Goal: Transaction & Acquisition: Purchase product/service

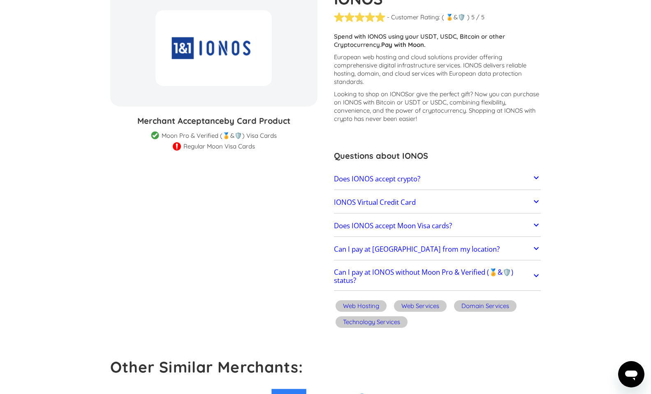
scroll to position [98, 0]
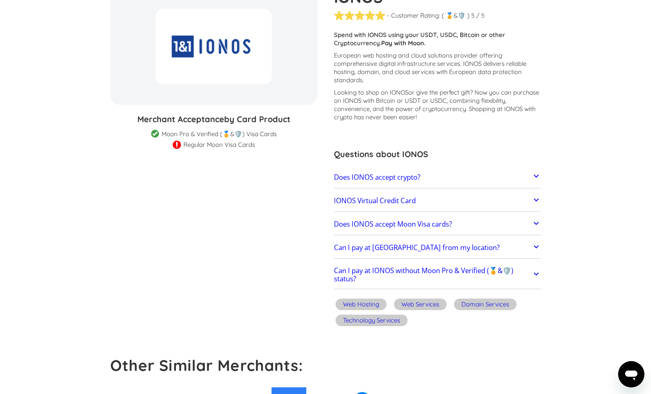
click at [536, 177] on icon at bounding box center [536, 176] width 10 height 10
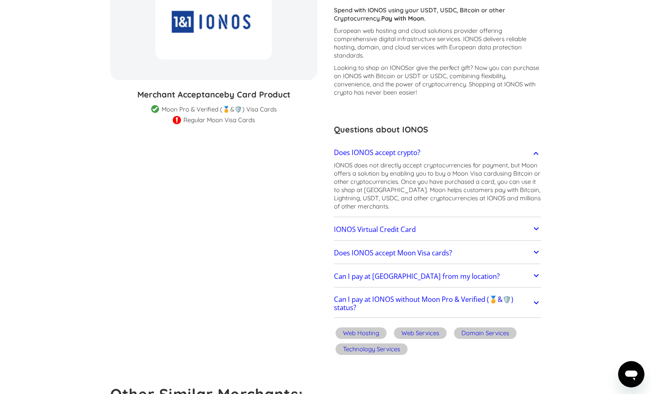
scroll to position [129, 0]
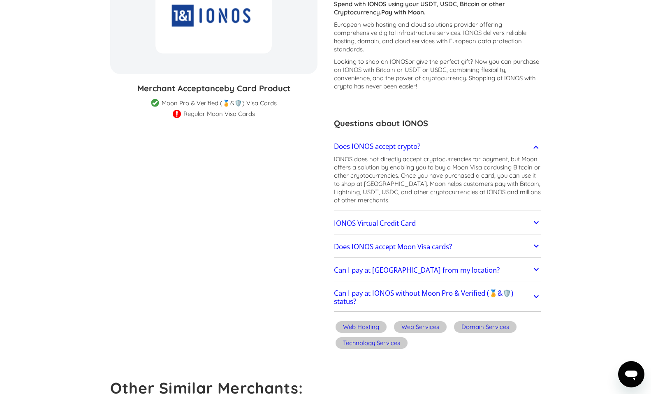
click at [531, 222] on link "IONOS Virtual Credit Card" at bounding box center [437, 223] width 207 height 17
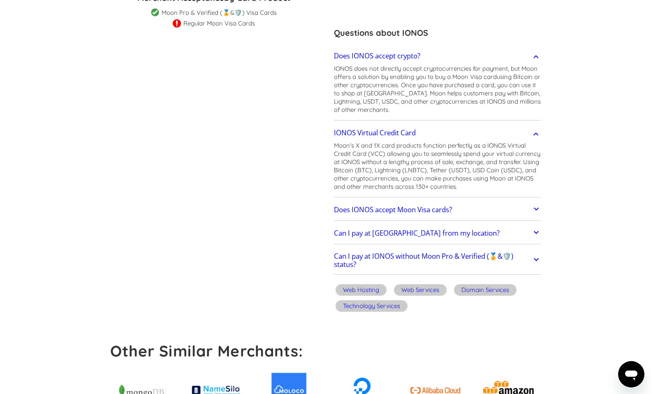
scroll to position [220, 0]
click at [534, 213] on icon at bounding box center [536, 209] width 10 height 10
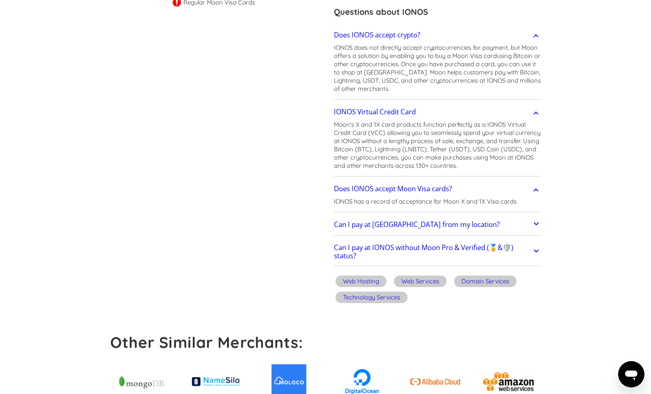
scroll to position [241, 0]
click at [536, 225] on icon at bounding box center [536, 223] width 10 height 10
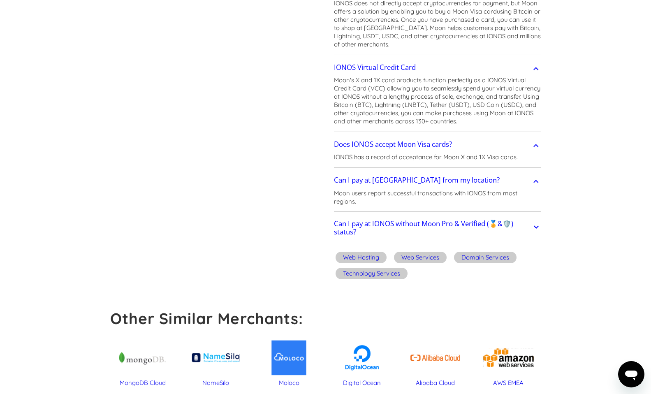
scroll to position [297, 0]
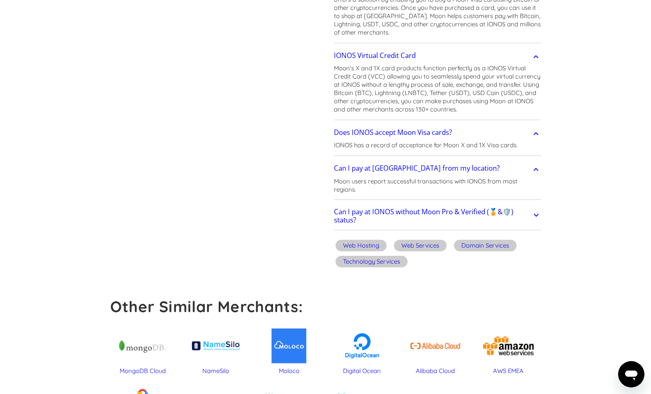
click at [529, 218] on h2 "Can I pay at IONOS without Moon Pro & Verified (🏅&🛡️) status?" at bounding box center [433, 216] width 198 height 16
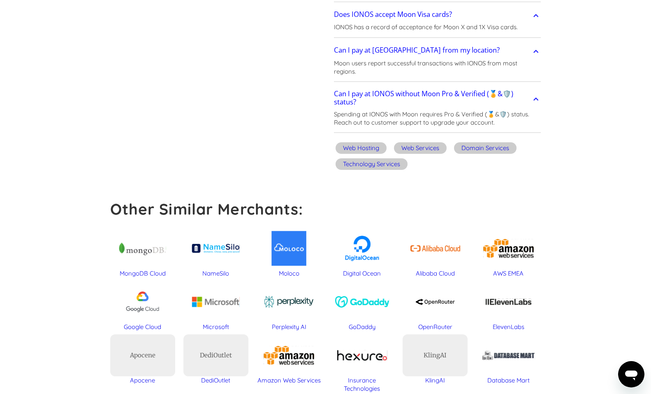
scroll to position [0, 0]
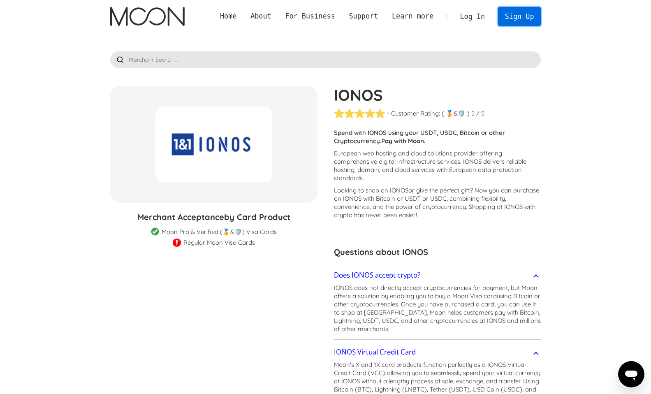
click at [517, 21] on link "Sign Up" at bounding box center [519, 16] width 43 height 19
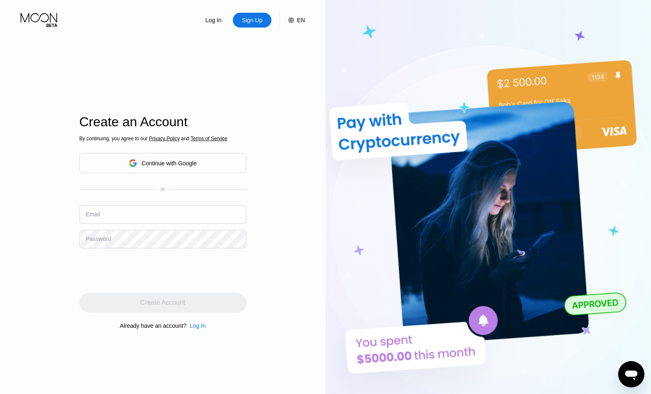
click at [129, 221] on input "text" at bounding box center [162, 214] width 167 height 19
paste input "ana.vih.fox@gmail.com"
type input "ana.vih.fox@gmail.com"
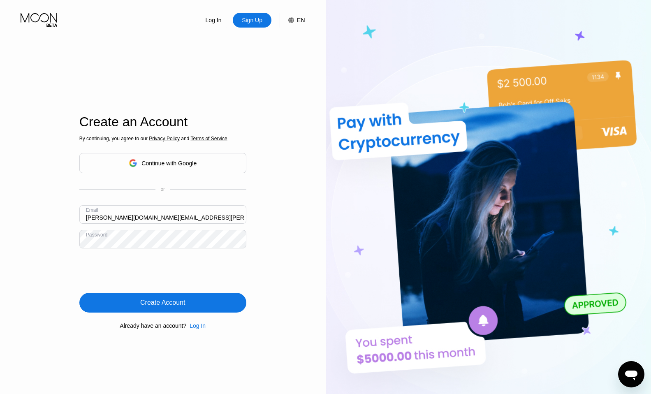
click at [180, 301] on div "Create Account" at bounding box center [162, 303] width 45 height 8
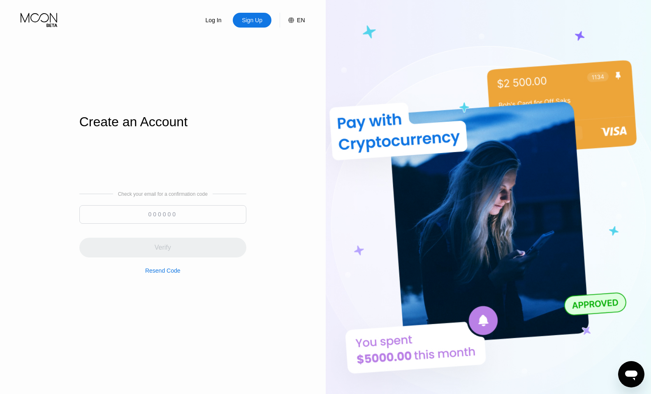
click at [158, 210] on input at bounding box center [162, 214] width 167 height 19
paste input "207543"
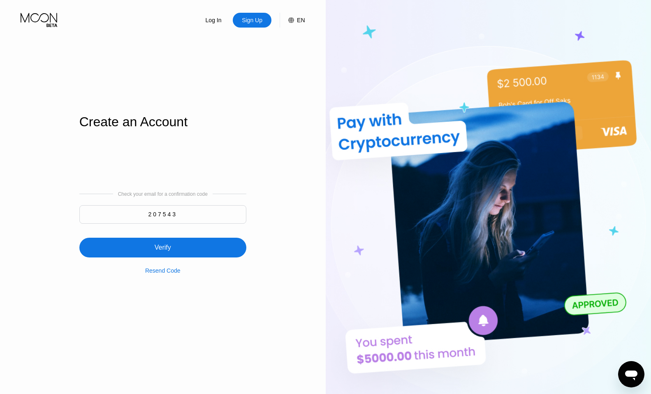
type input "207543"
click at [176, 253] on div "Verify" at bounding box center [162, 248] width 167 height 20
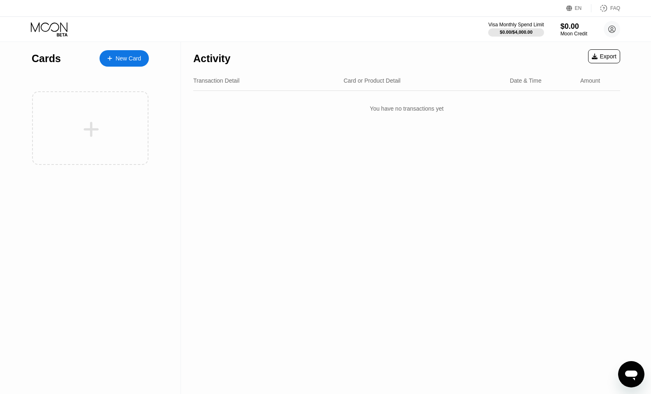
click at [130, 58] on div "New Card" at bounding box center [129, 58] width 26 height 7
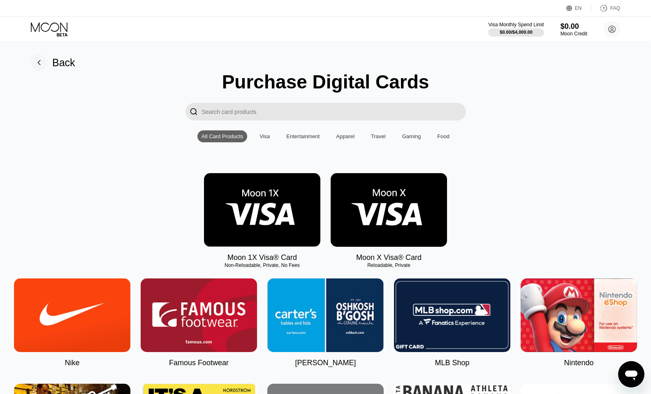
click at [299, 106] on input "Search card products" at bounding box center [334, 112] width 264 height 18
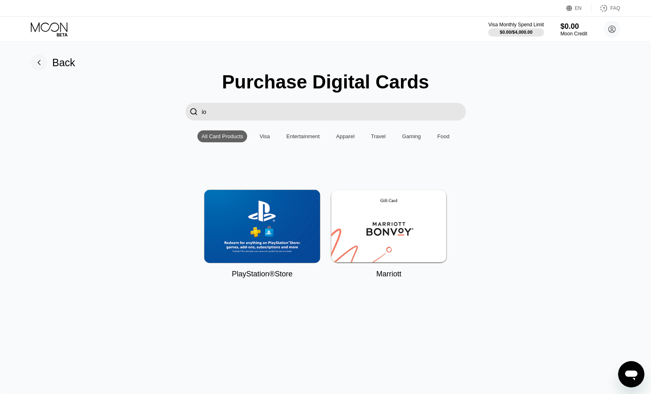
type input "i"
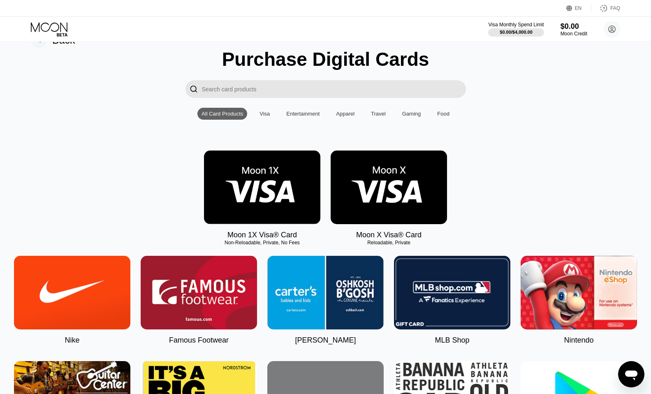
scroll to position [24, 0]
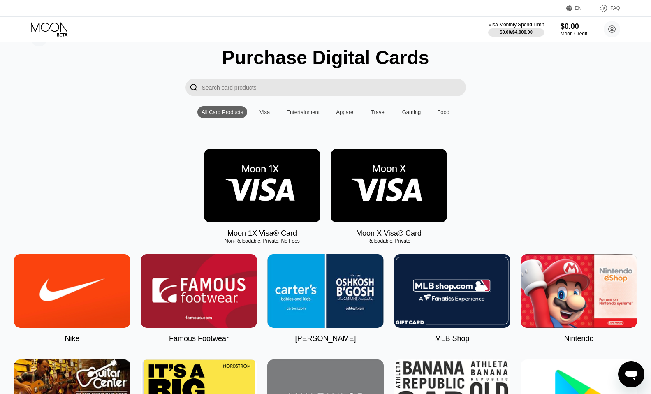
click at [401, 186] on img at bounding box center [389, 186] width 116 height 74
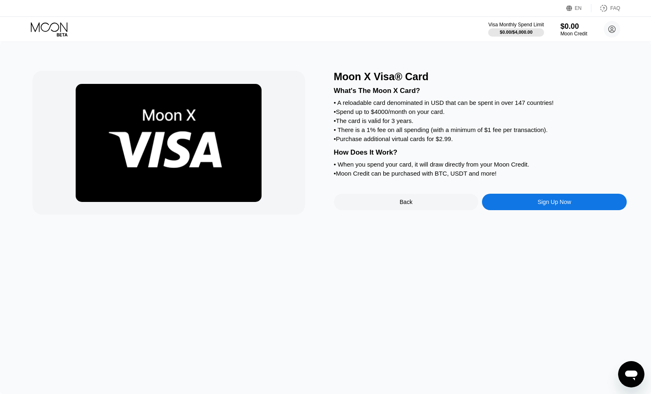
click at [520, 208] on div "Sign Up Now" at bounding box center [554, 202] width 145 height 16
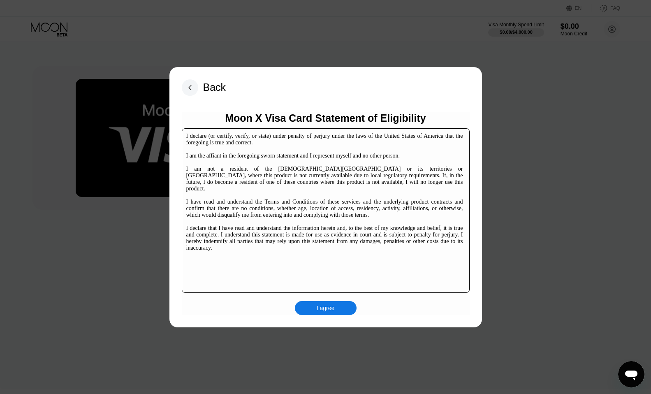
scroll to position [7, 0]
click at [329, 313] on div "I agree" at bounding box center [326, 308] width 62 height 14
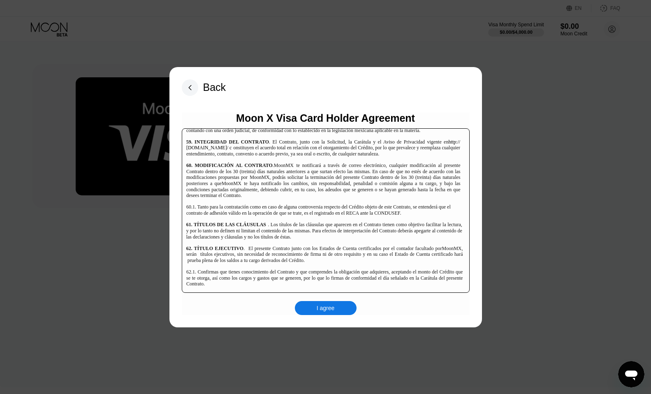
scroll to position [5651, 0]
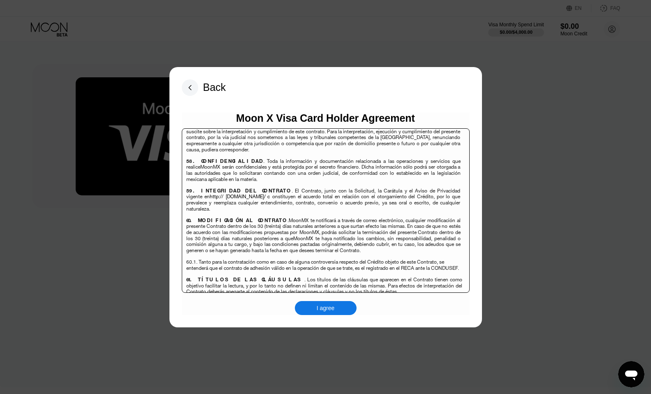
click at [324, 306] on div "I agree" at bounding box center [326, 307] width 18 height 7
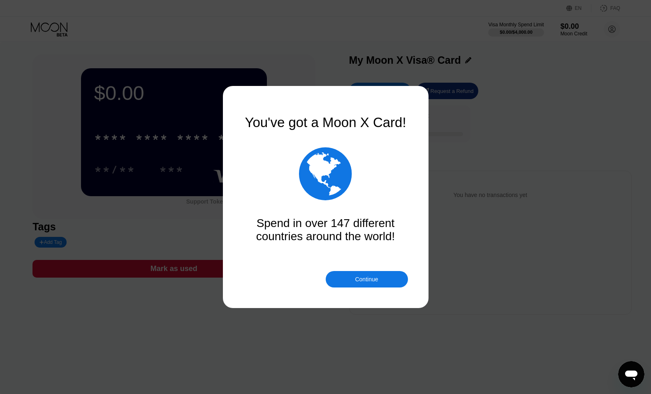
click at [375, 278] on div "Continue" at bounding box center [366, 279] width 23 height 7
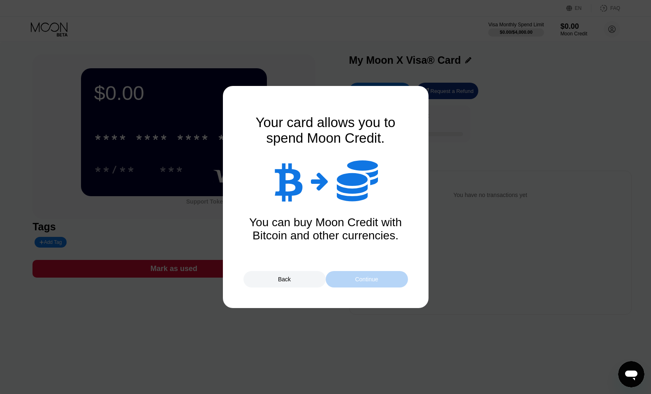
click at [383, 284] on div "Continue" at bounding box center [367, 279] width 82 height 16
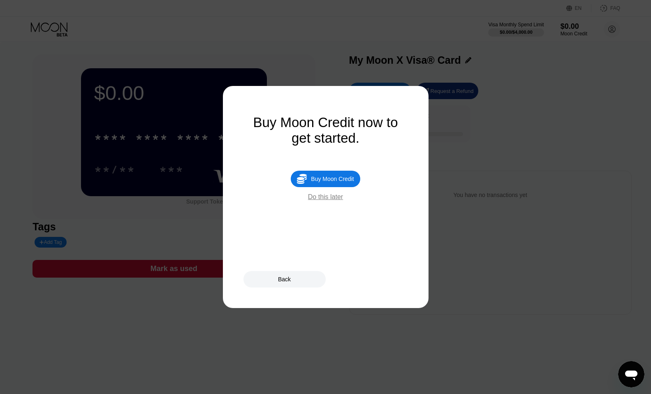
click at [332, 200] on div "Do this later" at bounding box center [325, 196] width 35 height 7
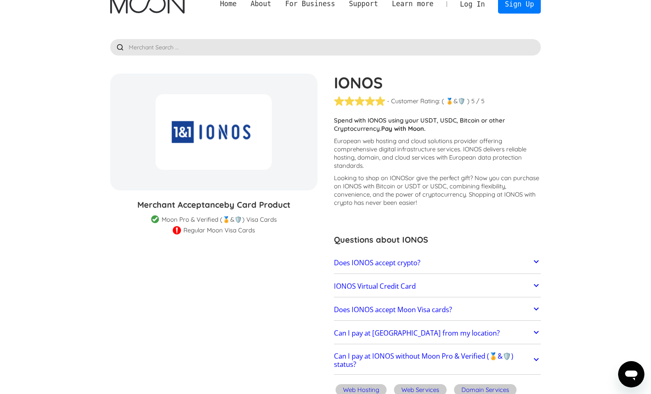
scroll to position [14, 0]
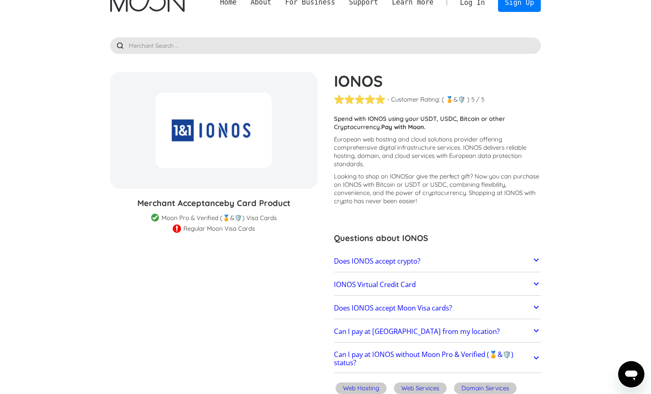
drag, startPoint x: 168, startPoint y: 217, endPoint x: 280, endPoint y: 217, distance: 111.9
click at [280, 217] on div "Merchant Acceptance by Card Product Merchant Gift Card Moon Visa Cards Moon Pro…" at bounding box center [213, 215] width 207 height 36
click at [308, 217] on div "Merchant Acceptance by Card Product Merchant Gift Card Moon Visa Cards Moon Pro…" at bounding box center [213, 215] width 207 height 36
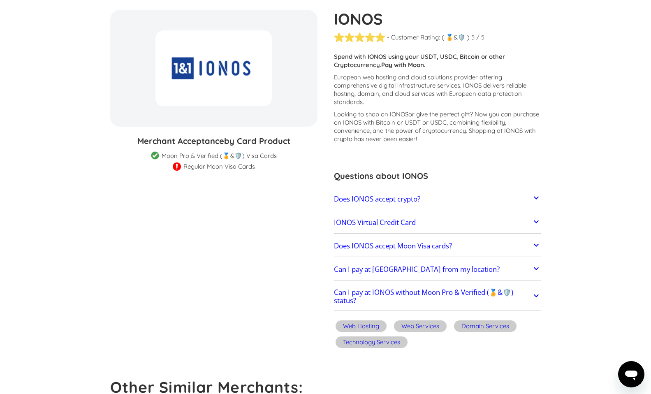
scroll to position [78, 0]
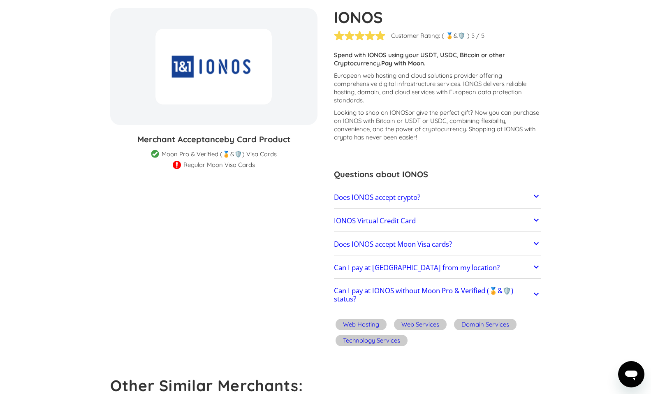
click at [516, 243] on link "Does IONOS accept Moon Visa cards?" at bounding box center [437, 244] width 207 height 17
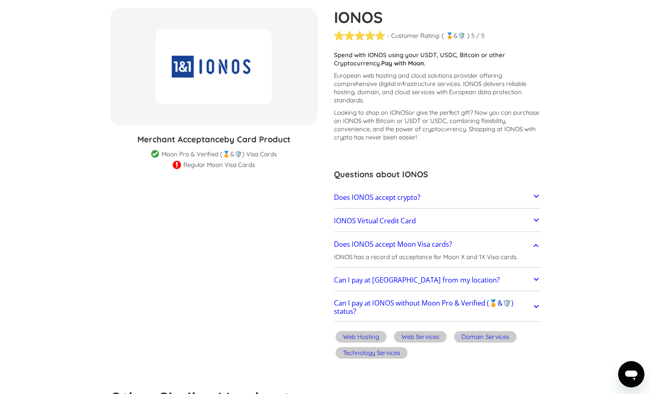
click at [400, 200] on h2 "Does IONOS accept crypto?" at bounding box center [377, 197] width 86 height 8
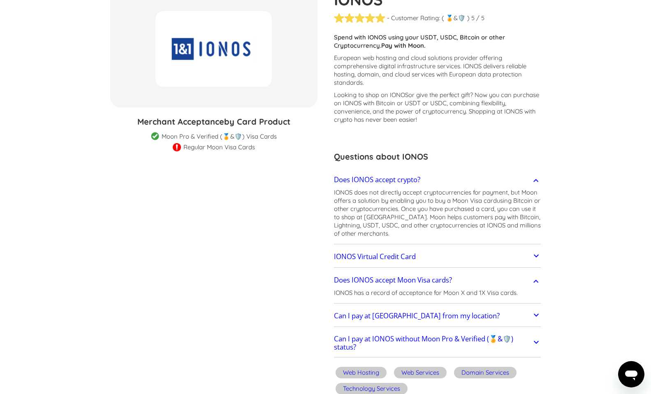
scroll to position [114, 0]
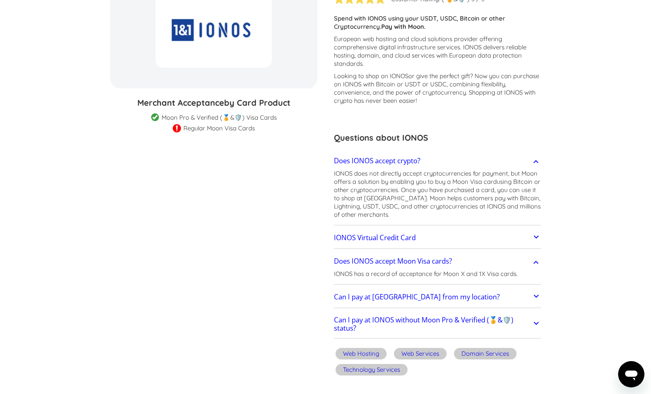
click at [392, 241] on h2 "IONOS Virtual Credit Card" at bounding box center [375, 238] width 82 height 8
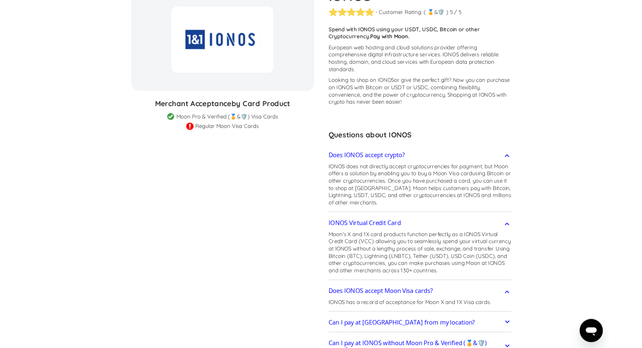
scroll to position [85, 0]
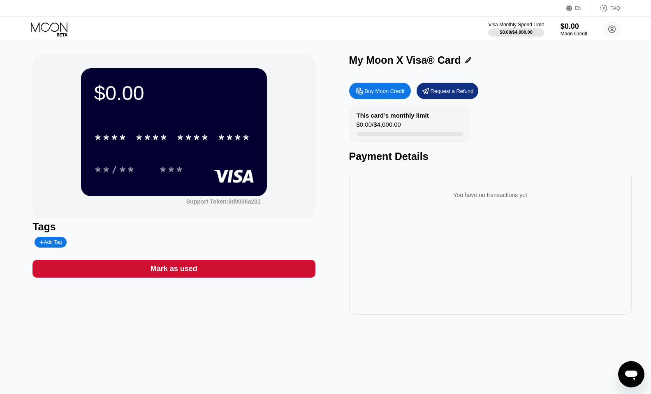
click at [384, 100] on div "Buy Moon Credit Request a Refund This card’s monthly limit $0.00 / $4,000.00 Pa…" at bounding box center [490, 197] width 283 height 236
click at [387, 91] on div "Buy Moon Credit" at bounding box center [385, 91] width 40 height 7
type input "0"
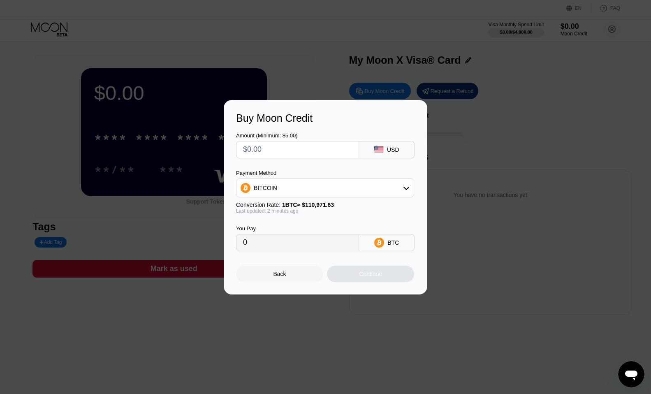
click at [318, 149] on input "text" at bounding box center [297, 150] width 109 height 16
type input "$5"
type input "0.00004506"
type input "$5"
click at [329, 187] on div "BITCOIN" at bounding box center [325, 188] width 177 height 16
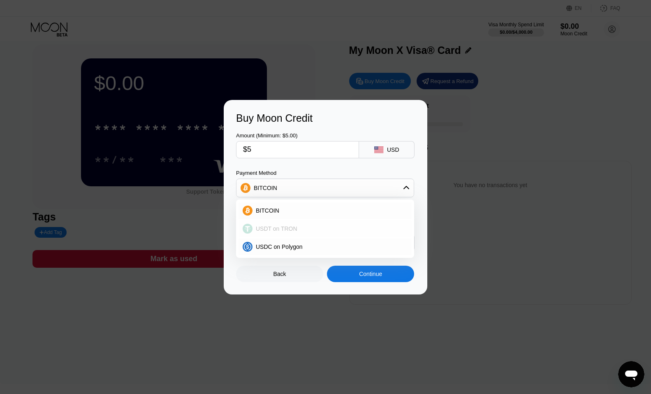
scroll to position [15, 0]
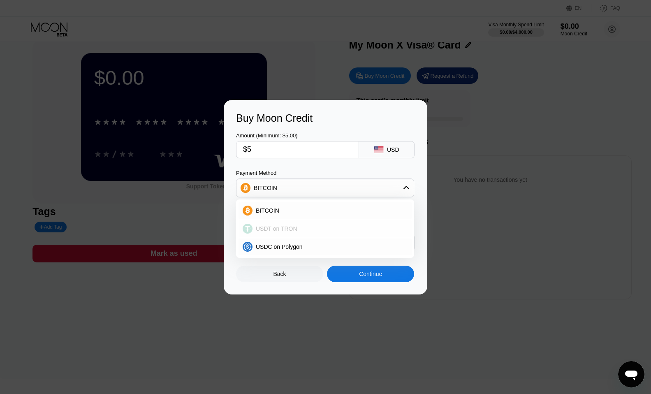
click at [312, 225] on div "USDT on TRON" at bounding box center [330, 228] width 155 height 7
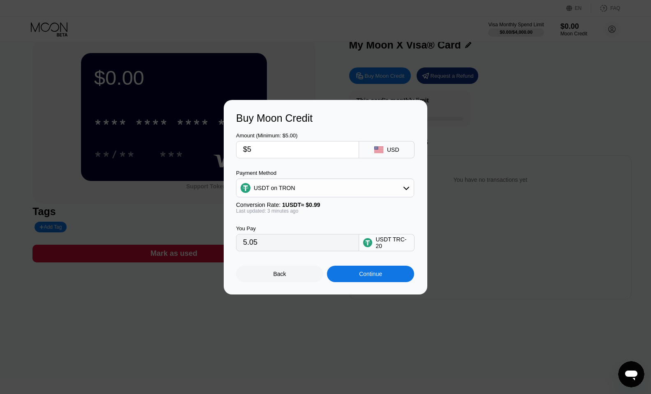
click at [395, 181] on div "USDT on TRON" at bounding box center [325, 188] width 177 height 16
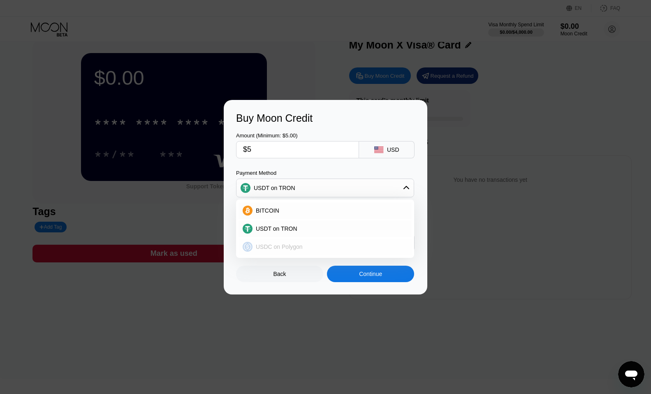
click at [300, 244] on span "USDC on Polygon" at bounding box center [279, 247] width 47 height 7
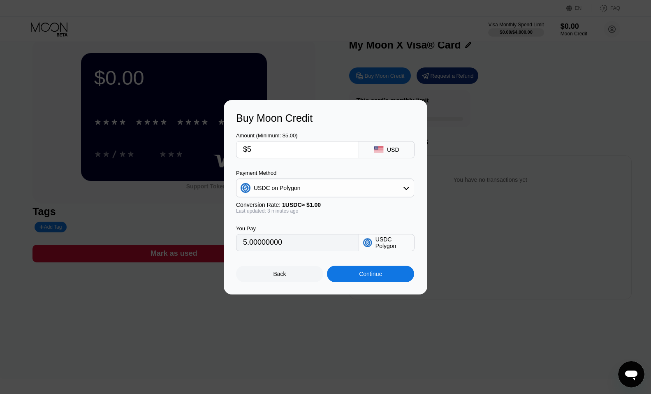
click at [323, 187] on div "USDC on Polygon" at bounding box center [325, 188] width 177 height 16
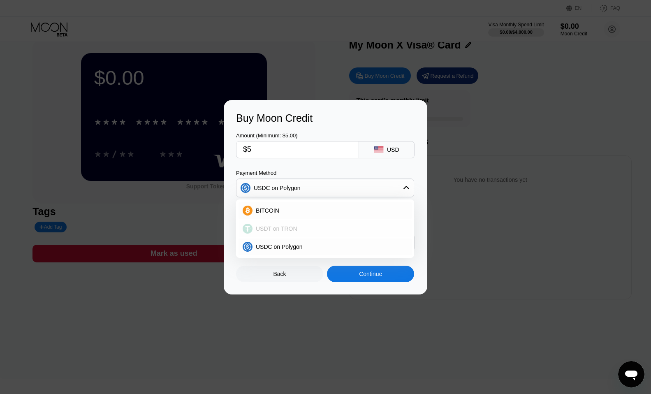
click at [311, 224] on div "USDT on TRON" at bounding box center [325, 228] width 173 height 16
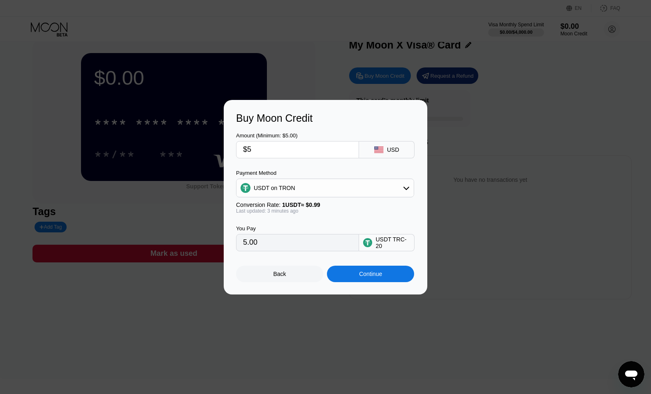
type input "5.05"
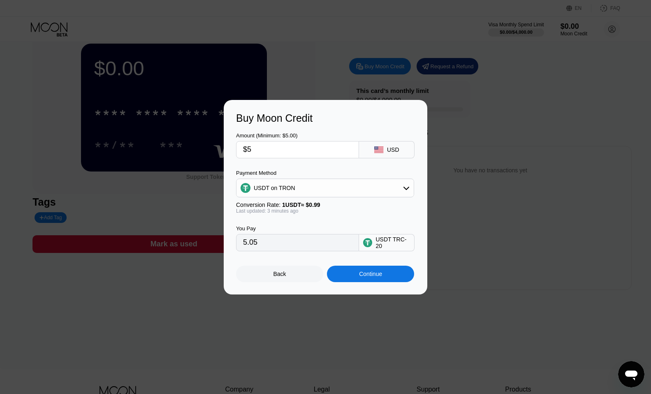
scroll to position [26, 0]
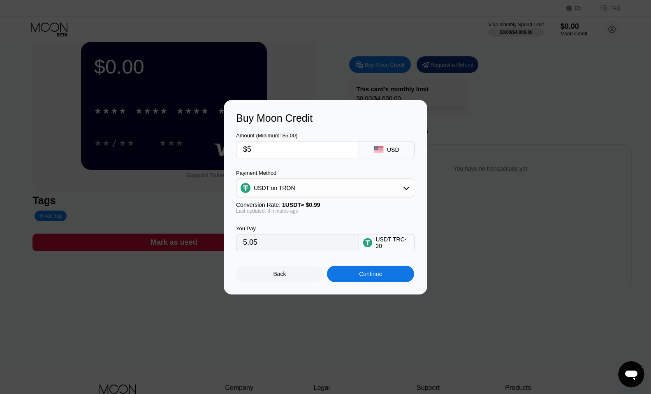
click at [377, 279] on div "Continue" at bounding box center [370, 274] width 87 height 16
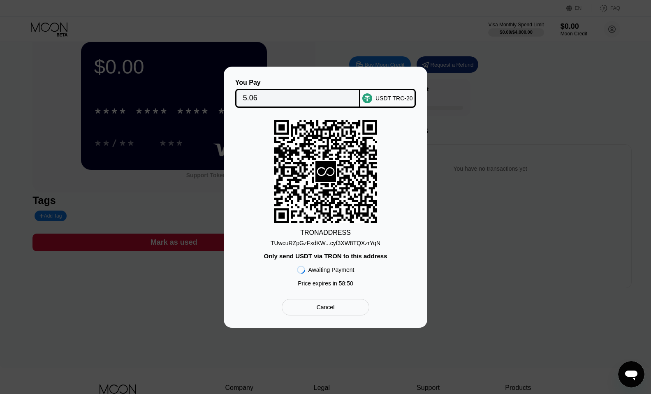
click at [336, 244] on div "TUwcuRZpGzFxdKW...cyf3XW8TQXzrYqN" at bounding box center [326, 243] width 110 height 7
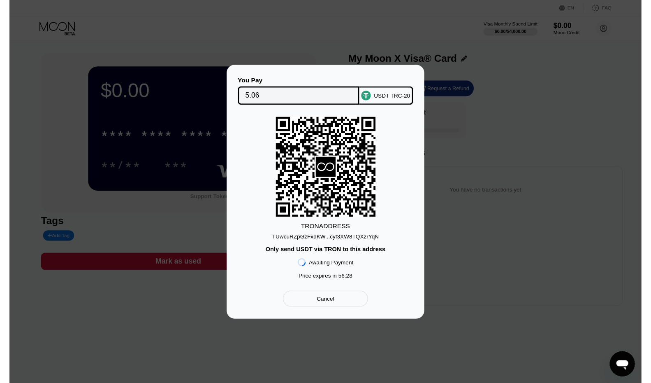
scroll to position [26, 0]
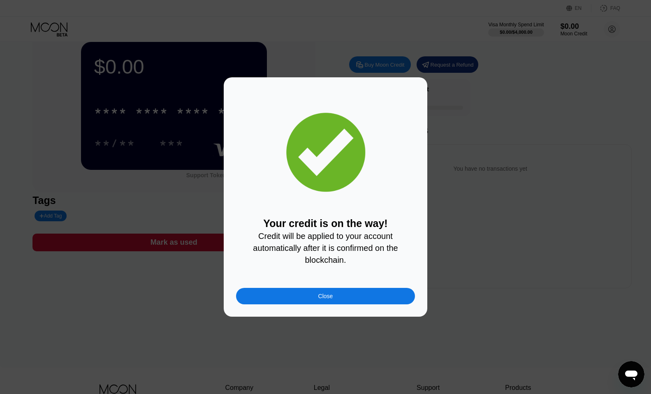
click at [333, 292] on div "Close" at bounding box center [325, 296] width 179 height 16
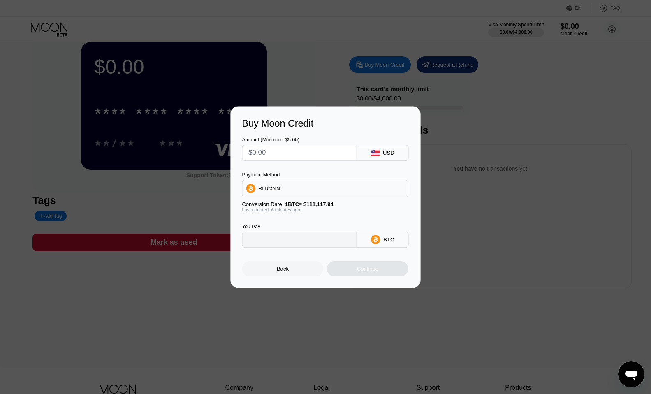
type input "0"
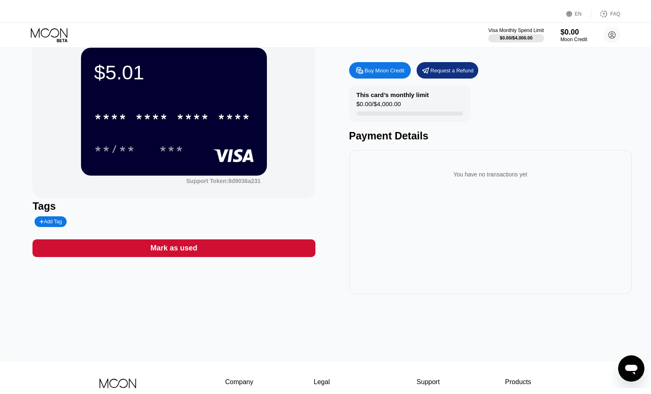
scroll to position [26, 0]
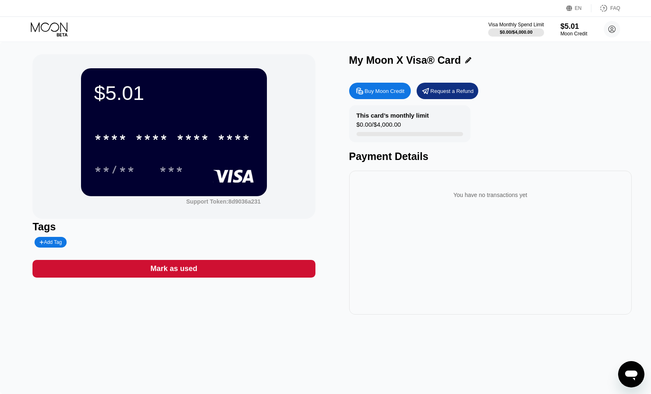
click at [215, 153] on div "* * * * * * * * * * * * **** **/** ***" at bounding box center [174, 145] width 160 height 49
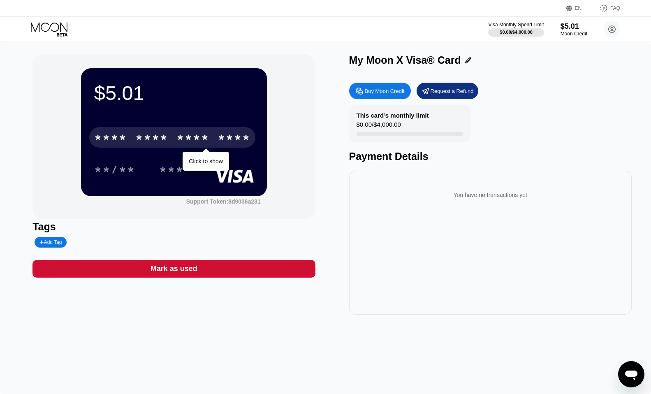
click at [208, 134] on div "* * * *" at bounding box center [192, 138] width 33 height 13
click at [608, 31] on circle at bounding box center [612, 29] width 16 height 16
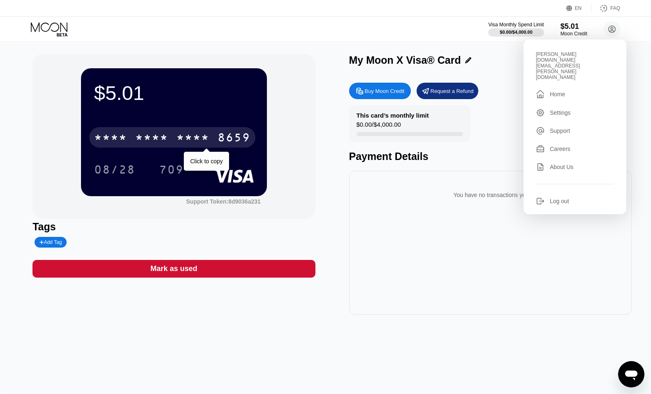
click at [564, 109] on div "Settings" at bounding box center [560, 112] width 21 height 7
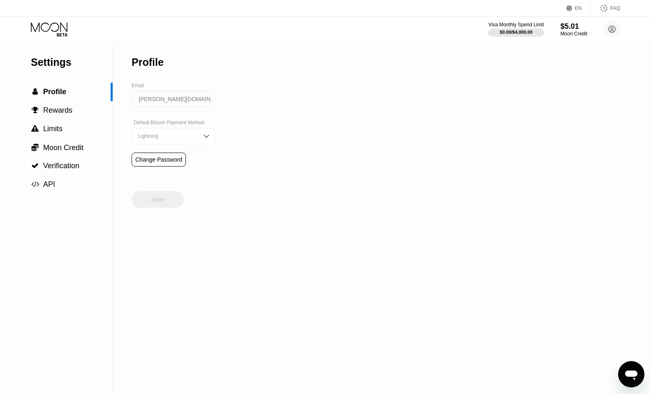
click at [188, 141] on div "Lightning" at bounding box center [174, 136] width 84 height 16
click at [309, 138] on div "Settings  Profile  Rewards  Limits  Moon Credit  Verification  API Profil…" at bounding box center [325, 218] width 651 height 352
click at [211, 133] on img at bounding box center [206, 136] width 8 height 8
click at [64, 111] on span "Rewards" at bounding box center [57, 110] width 29 height 8
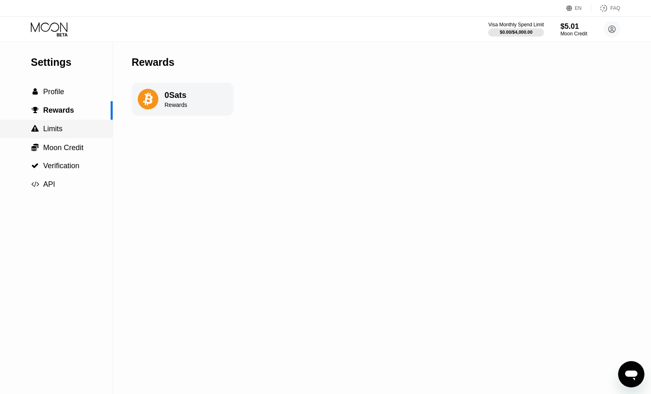
click at [63, 132] on div " Limits" at bounding box center [56, 129] width 113 height 9
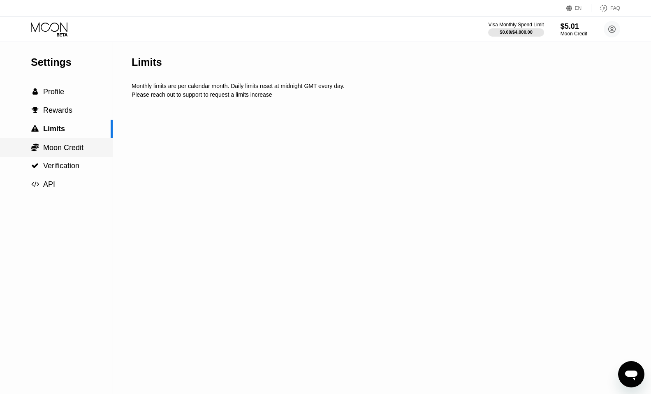
click at [74, 144] on span "Moon Credit" at bounding box center [63, 148] width 40 height 8
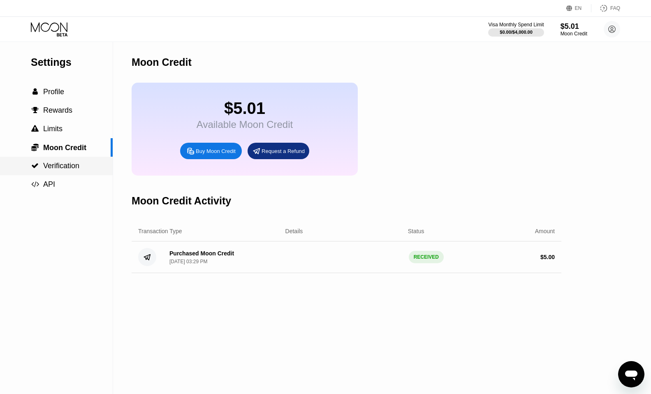
click at [89, 172] on div " Verification" at bounding box center [56, 166] width 113 height 19
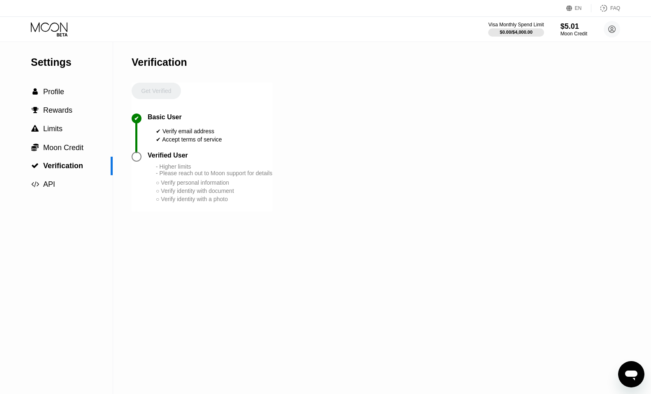
click at [167, 183] on div "○ Verify personal information" at bounding box center [214, 182] width 116 height 7
click at [136, 159] on div at bounding box center [137, 157] width 10 height 10
click at [190, 159] on div "Verified User" at bounding box center [210, 155] width 125 height 7
click at [163, 90] on div "Get Verified" at bounding box center [156, 98] width 49 height 31
click at [71, 188] on div " API" at bounding box center [56, 184] width 113 height 9
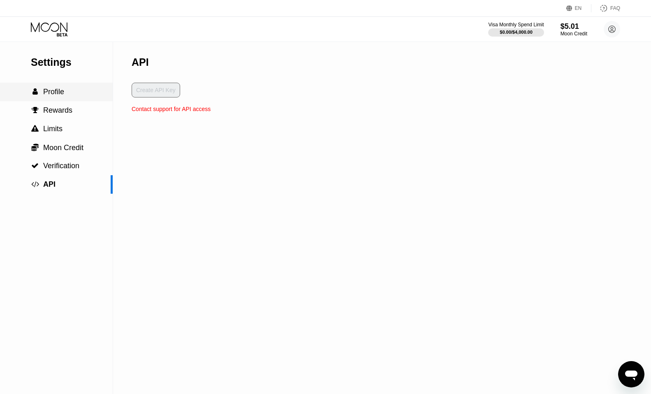
click at [63, 95] on span "Profile" at bounding box center [53, 92] width 21 height 8
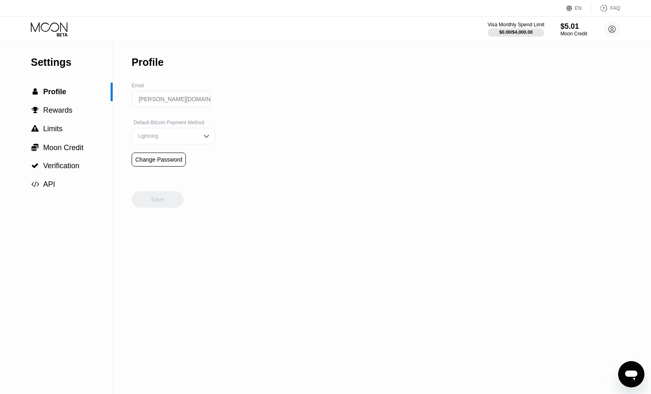
click at [518, 30] on div "$0.00 / $4,000.00" at bounding box center [515, 32] width 33 height 5
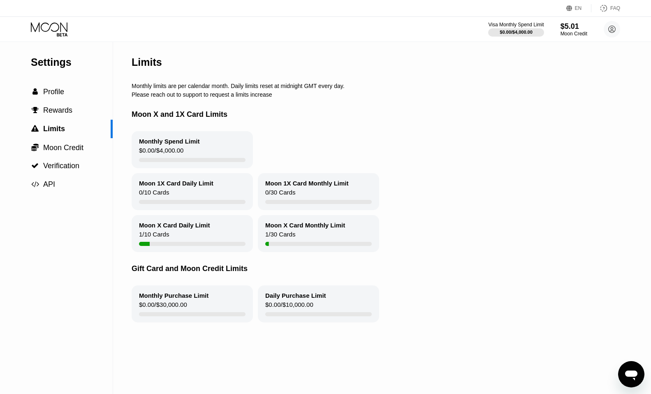
click at [42, 23] on icon at bounding box center [50, 29] width 38 height 14
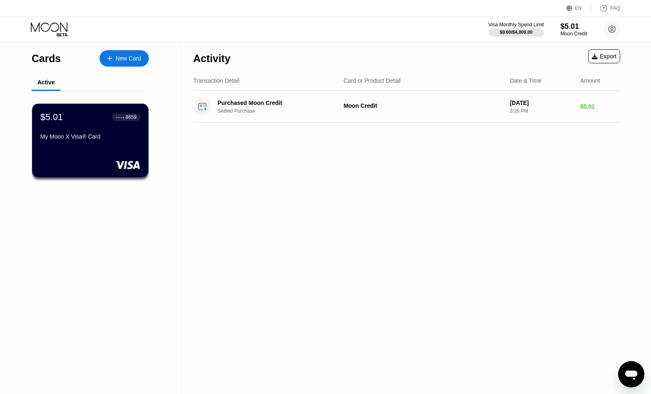
click at [124, 152] on div "$5.01 ● ● ● ● 8659 My Moon X Visa® Card" at bounding box center [90, 141] width 116 height 74
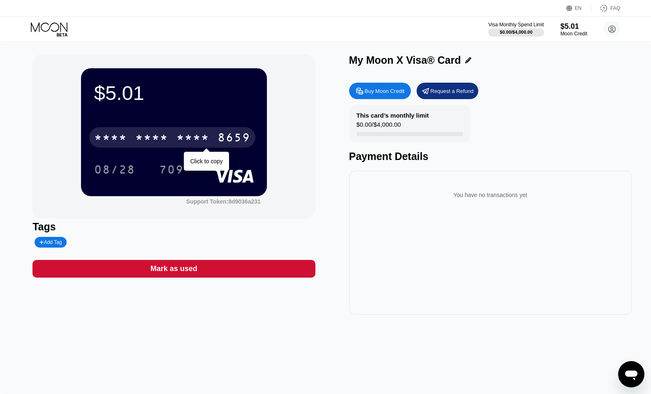
click at [208, 139] on div "* * * *" at bounding box center [192, 138] width 33 height 13
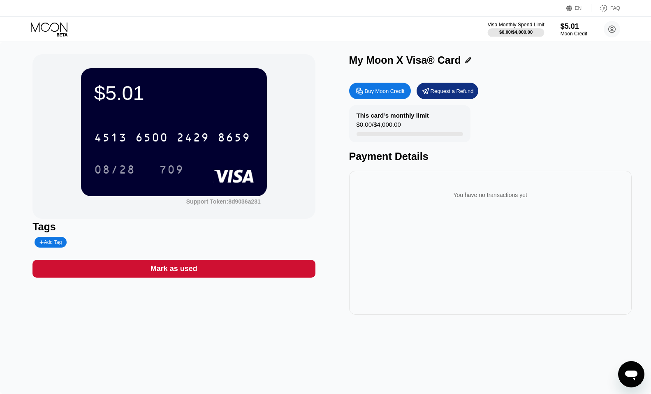
click at [514, 34] on div "$0.00 / $4,000.00" at bounding box center [515, 32] width 33 height 5
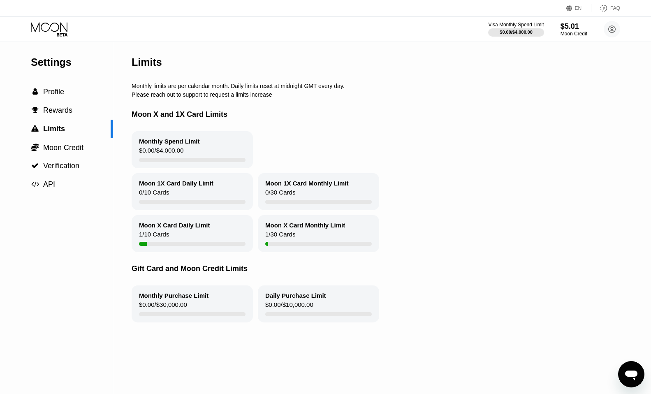
click at [65, 25] on icon at bounding box center [50, 29] width 38 height 14
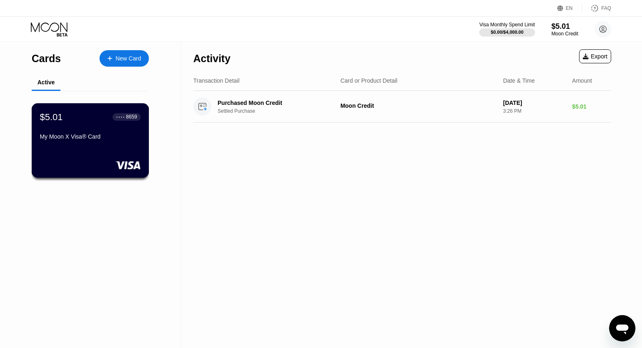
click at [116, 120] on div "● ● ● ● 8659" at bounding box center [126, 117] width 21 height 6
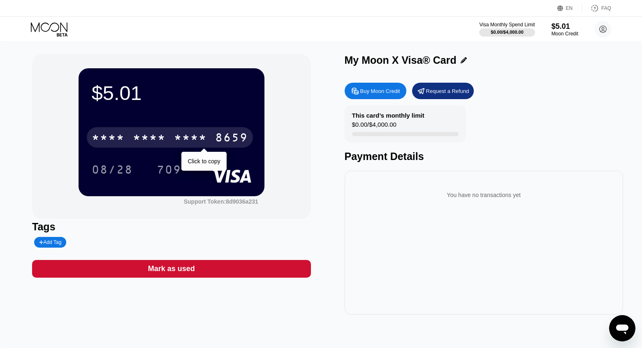
click at [187, 139] on div "* * * *" at bounding box center [190, 138] width 33 height 13
click at [232, 138] on div "8659" at bounding box center [231, 138] width 33 height 13
click at [195, 139] on div "* * * *" at bounding box center [190, 138] width 33 height 13
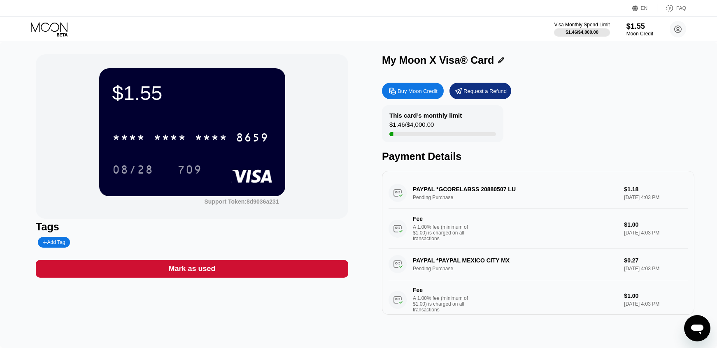
scroll to position [15, 0]
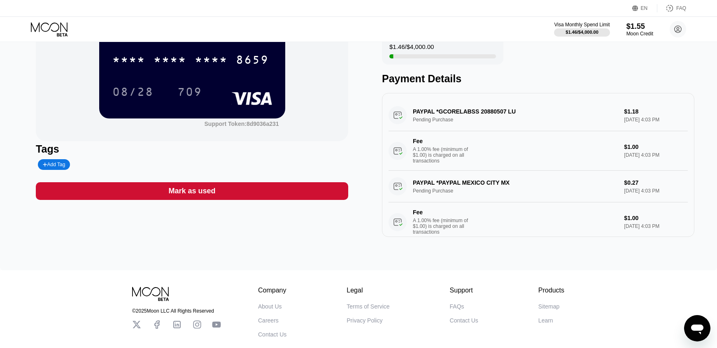
scroll to position [61, 0]
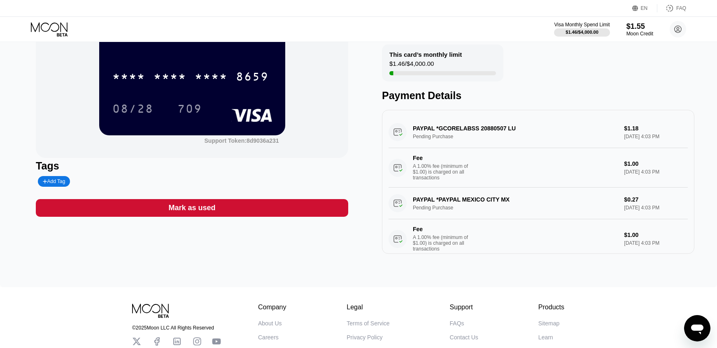
click at [487, 130] on div "PAYPAL *GCORELABSS 20880507 LU Pending Purchase $1.18 [DATE] 4:03 PM Fee A 1.00…" at bounding box center [537, 151] width 299 height 71
click at [438, 130] on div "PAYPAL *GCORELABSS 20880507 LU Pending Purchase $1.18 Sep 23, 2025 4:03 PM Fee …" at bounding box center [537, 151] width 299 height 71
click at [427, 145] on div "PAYPAL *GCORELABSS 20880507 LU Pending Purchase $1.18 Sep 23, 2025 4:03 PM Fee …" at bounding box center [537, 151] width 299 height 71
click at [424, 161] on div "Fee" at bounding box center [442, 158] width 58 height 7
click at [397, 162] on circle at bounding box center [397, 168] width 18 height 18
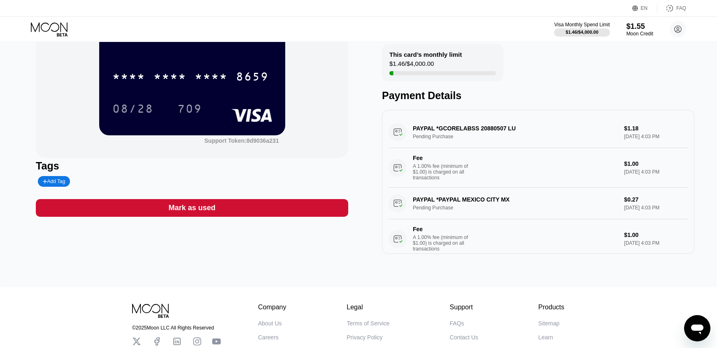
click at [399, 130] on div "PAYPAL *GCORELABSS 20880507 LU Pending Purchase $1.18 Sep 23, 2025 4:03 PM Fee …" at bounding box center [537, 151] width 299 height 71
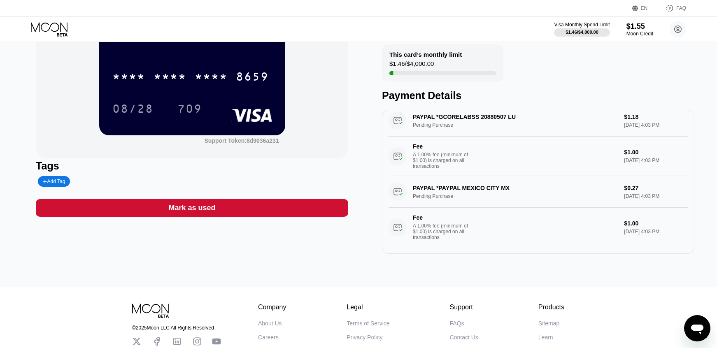
click at [444, 233] on div "A 1.00% fee (minimum of $1.00) is charged on all transactions" at bounding box center [444, 231] width 62 height 17
click at [449, 193] on div "PAYPAL *PAYPAL MEXICO CITY MX Pending Purchase $0.27 Sep 23, 2025 4:03 PM Fee A…" at bounding box center [537, 211] width 299 height 71
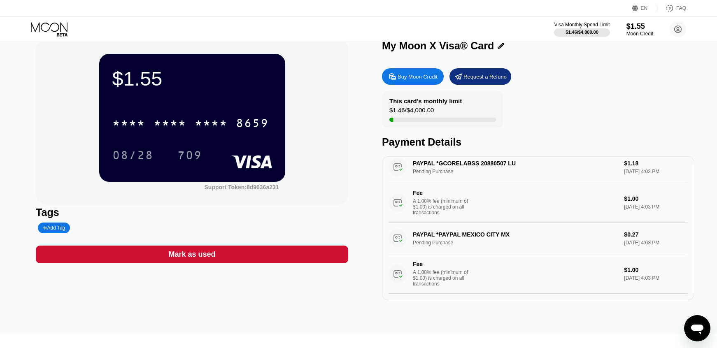
scroll to position [0, 0]
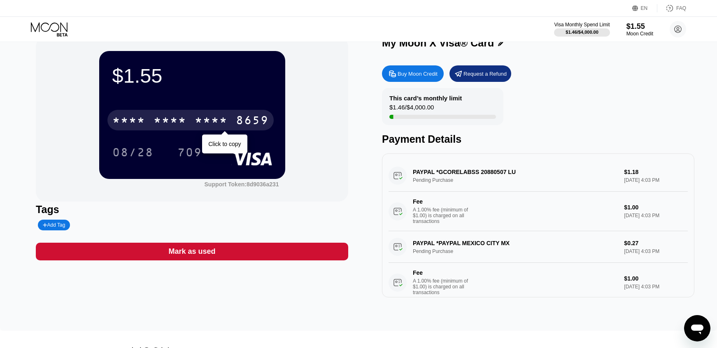
click at [259, 118] on div "8659" at bounding box center [252, 121] width 33 height 13
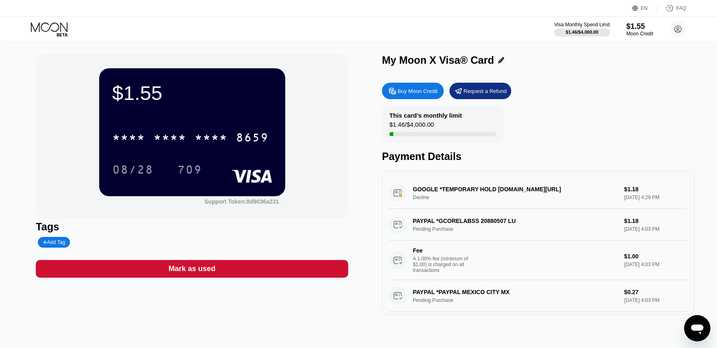
scroll to position [24, 0]
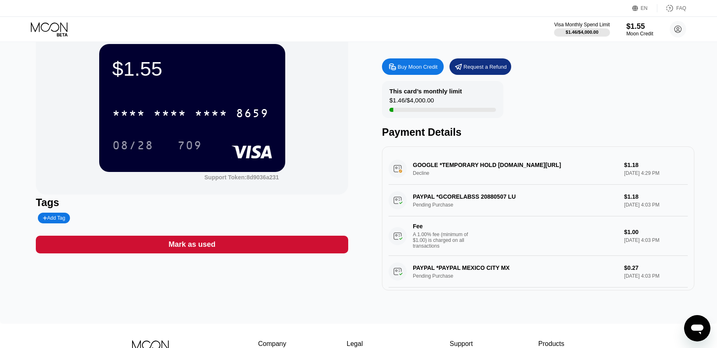
click at [466, 171] on div "GOOGLE *TEMPORARY HOLD [DOMAIN_NAME][URL] Decline $1.18 [DATE] 4:29 PM" at bounding box center [537, 169] width 299 height 32
click at [621, 172] on div "GOOGLE *TEMPORARY HOLD [DOMAIN_NAME][URL] Decline $1.18 [DATE] 4:29 PM" at bounding box center [537, 169] width 299 height 32
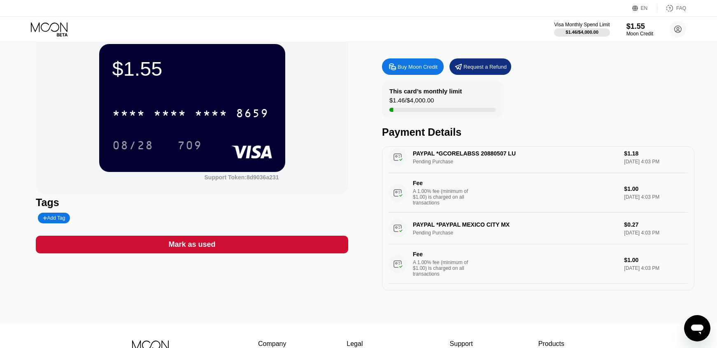
scroll to position [0, 0]
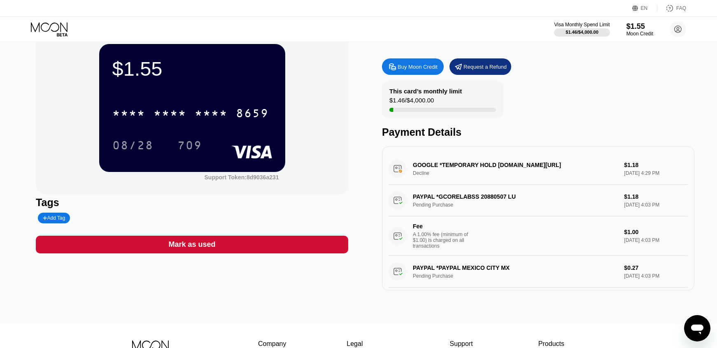
click at [422, 173] on div "GOOGLE *TEMPORARY HOLD [DOMAIN_NAME][URL] Decline $1.18 [DATE] 4:29 PM" at bounding box center [537, 169] width 299 height 32
click at [399, 171] on div "GOOGLE *TEMPORARY HOLD g.co/helppay#GB Decline $1.18 Sep 23, 2025 4:29 PM" at bounding box center [537, 169] width 299 height 32
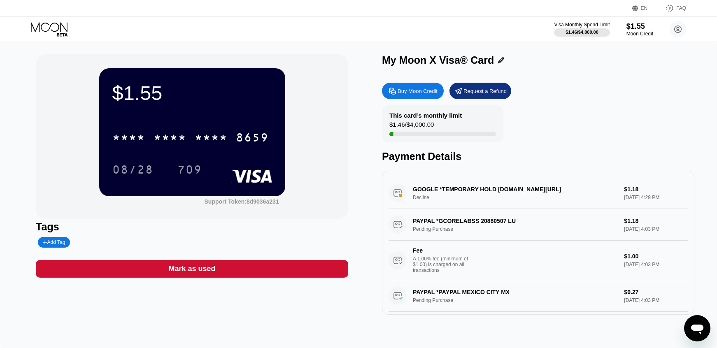
click at [471, 196] on div "GOOGLE *TEMPORARY HOLD g.co/helppay#GB Decline $1.18 Sep 23, 2025 4:29 PM" at bounding box center [537, 193] width 299 height 32
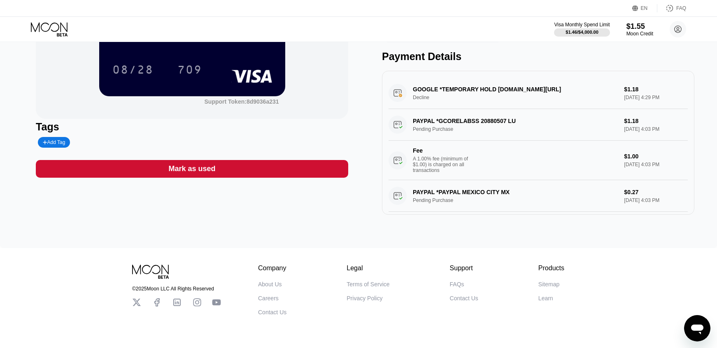
scroll to position [122, 0]
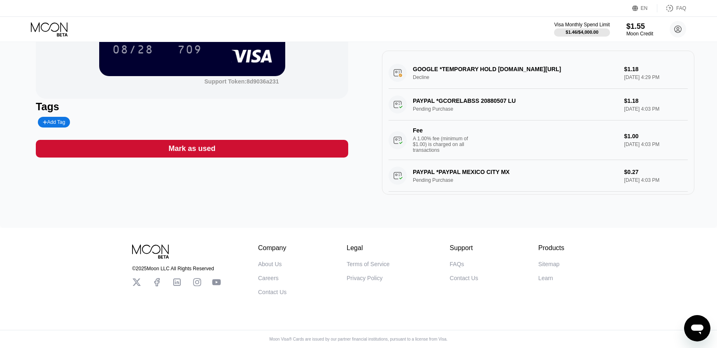
click at [466, 261] on div "FAQs Contact Us" at bounding box center [464, 271] width 28 height 21
click at [457, 261] on div "FAQs" at bounding box center [457, 264] width 14 height 7
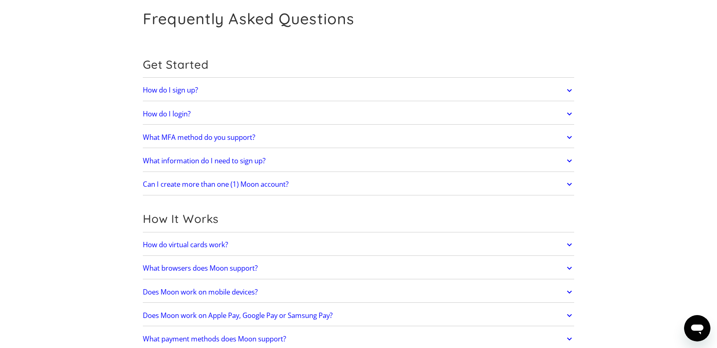
scroll to position [40, 0]
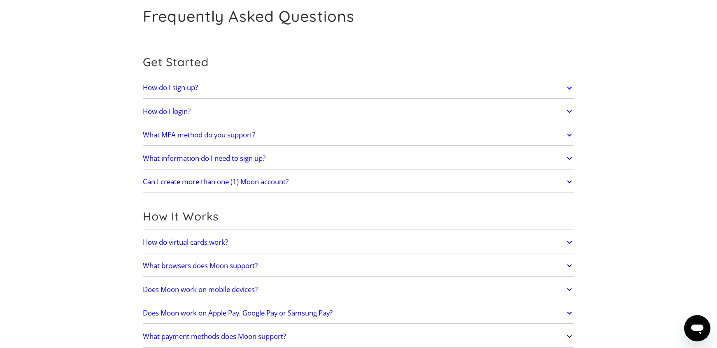
click at [295, 136] on link "What MFA method do you support?" at bounding box center [358, 134] width 431 height 17
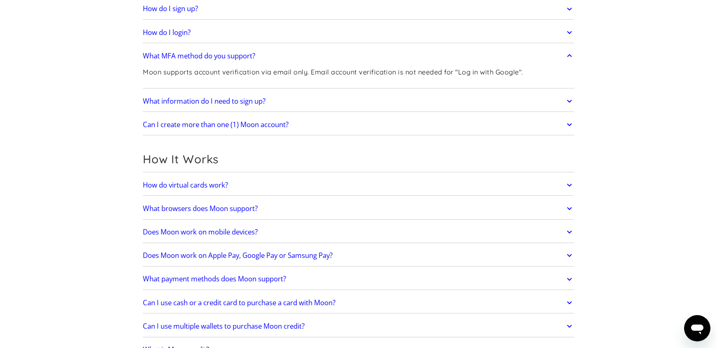
scroll to position [120, 0]
click at [174, 132] on link "Can I create more than one (1) Moon account?" at bounding box center [358, 124] width 431 height 17
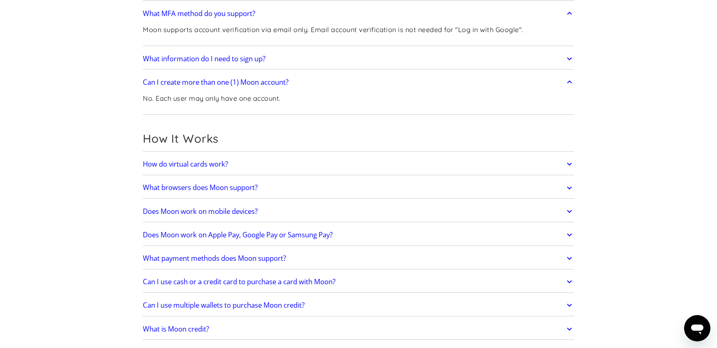
scroll to position [168, 0]
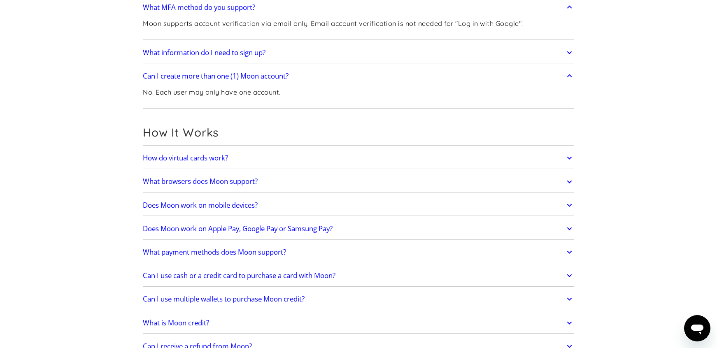
click at [164, 160] on h2 "How do virtual cards work?" at bounding box center [185, 158] width 85 height 8
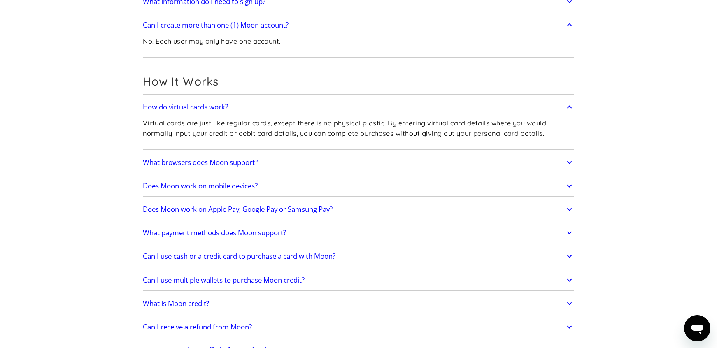
scroll to position [224, 0]
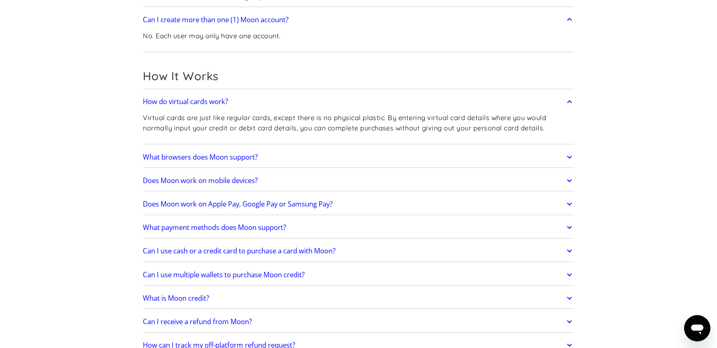
click at [162, 157] on h2 "What browsers does Moon support?" at bounding box center [200, 157] width 115 height 8
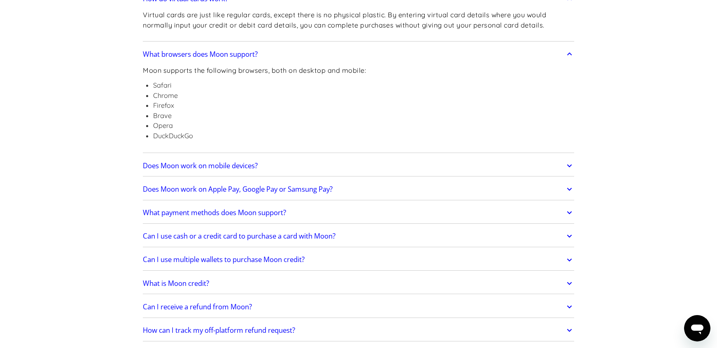
scroll to position [330, 0]
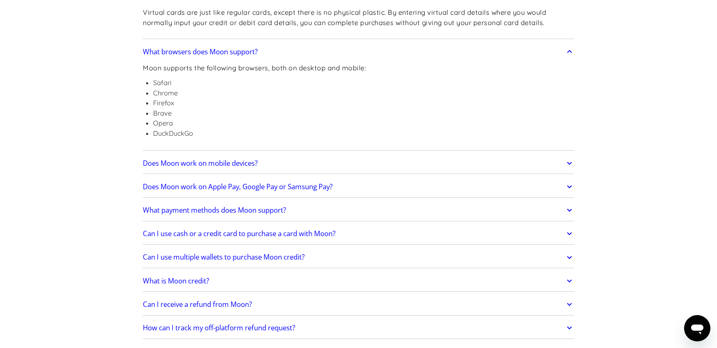
click at [165, 167] on h2 "Does Moon work on mobile devices?" at bounding box center [200, 163] width 115 height 8
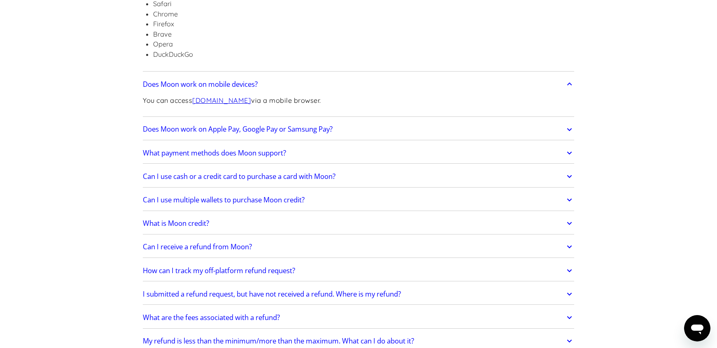
scroll to position [425, 0]
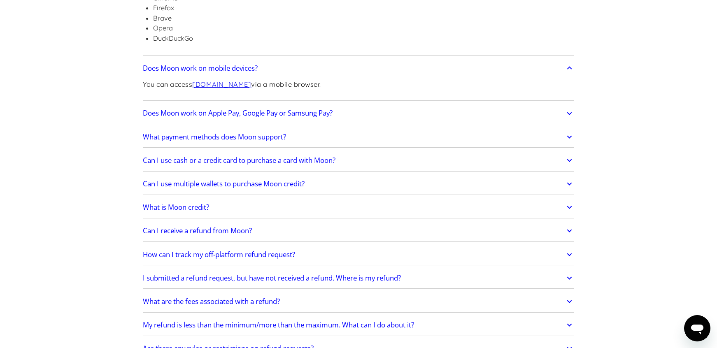
click at [181, 120] on link "Does Moon work on Apple Pay, Google Pay or Samsung Pay?" at bounding box center [358, 113] width 431 height 17
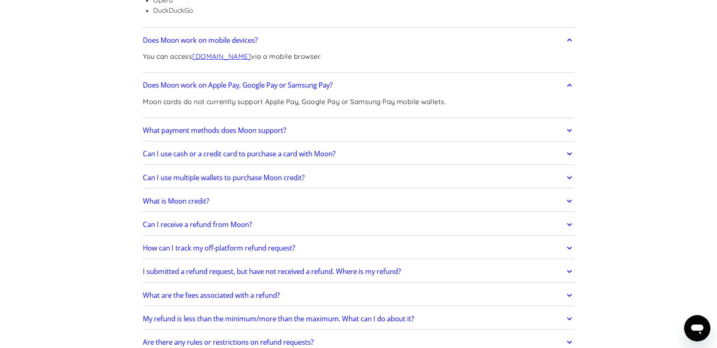
scroll to position [457, 0]
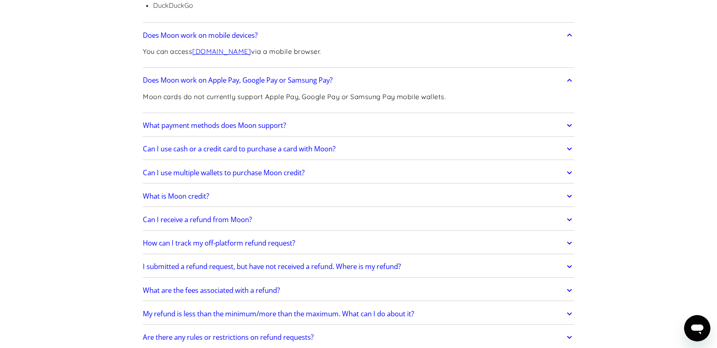
click at [154, 126] on h2 "What payment methods does Moon support?" at bounding box center [214, 125] width 143 height 8
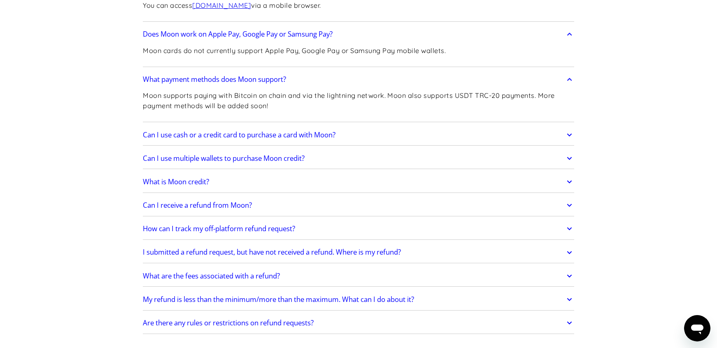
scroll to position [506, 0]
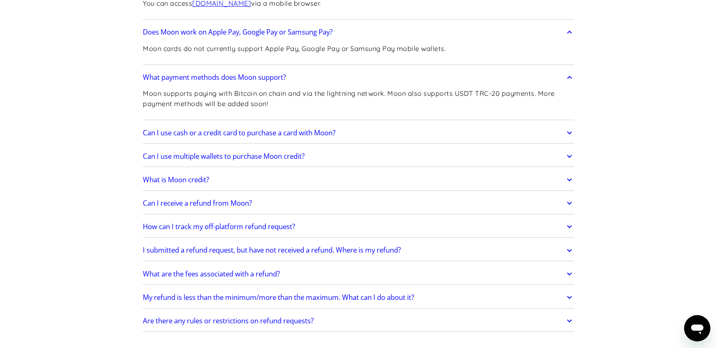
click at [179, 139] on link "Can I use cash or a credit card to purchase a card with Moon?" at bounding box center [358, 132] width 431 height 17
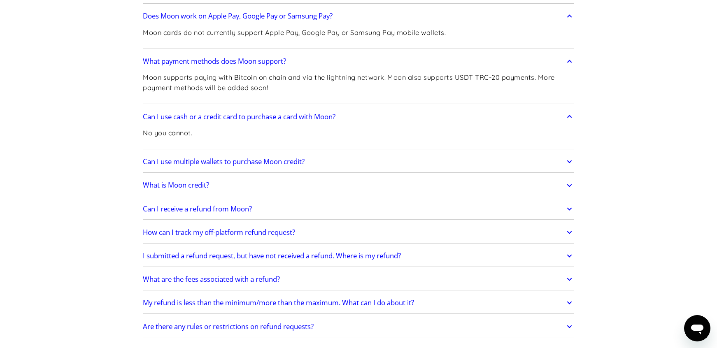
scroll to position [525, 0]
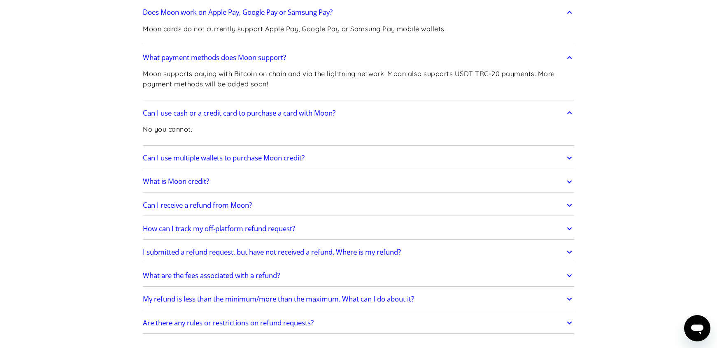
click at [166, 161] on h2 "Can I use multiple wallets to purchase Moon credit?" at bounding box center [224, 158] width 162 height 8
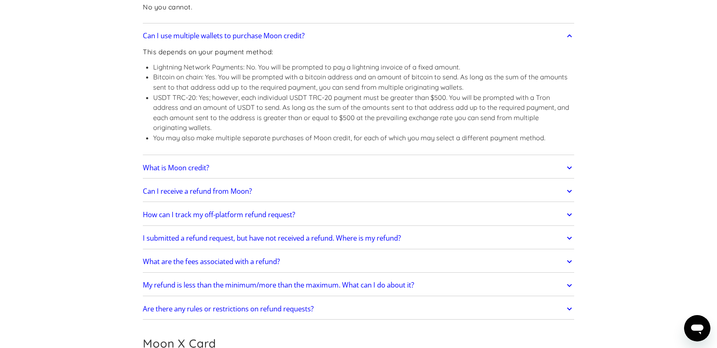
scroll to position [651, 0]
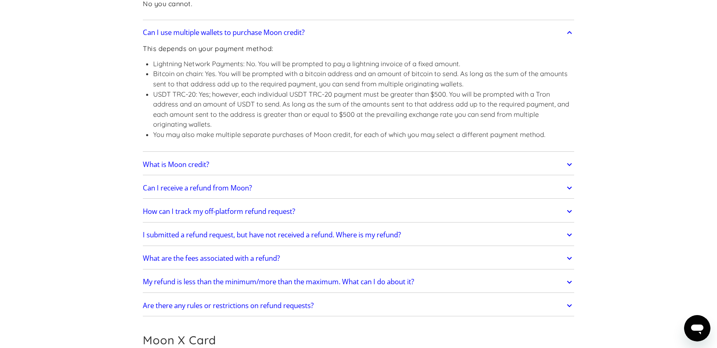
click at [154, 165] on h2 "What is Moon credit?" at bounding box center [176, 164] width 66 height 8
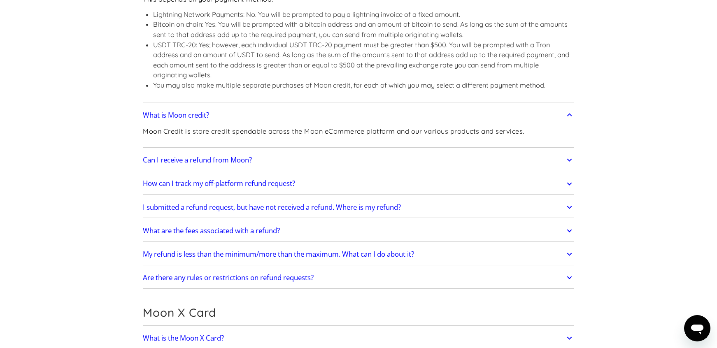
scroll to position [702, 0]
click at [167, 167] on link "Can I receive a refund from Moon?" at bounding box center [358, 158] width 431 height 17
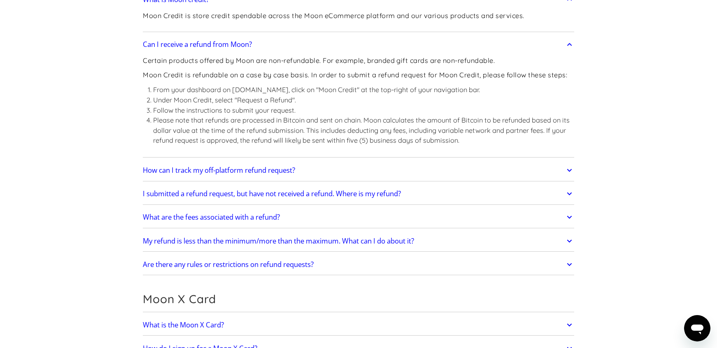
scroll to position [825, 0]
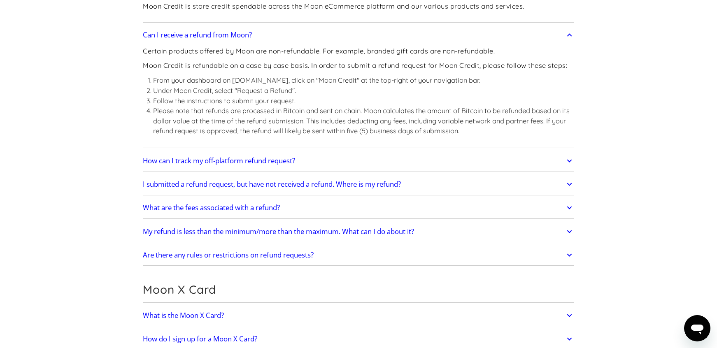
click at [152, 159] on h2 "How can I track my off-platform refund request?" at bounding box center [219, 161] width 152 height 8
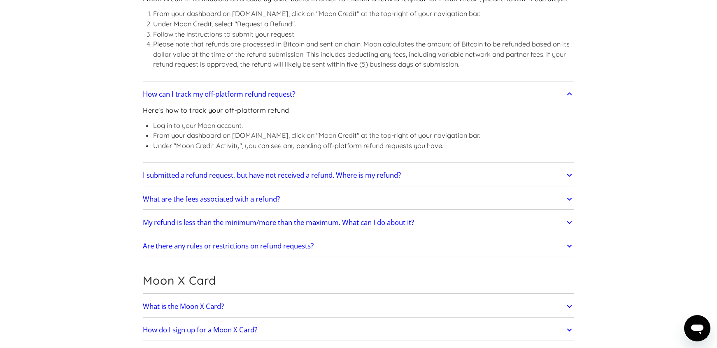
scroll to position [895, 0]
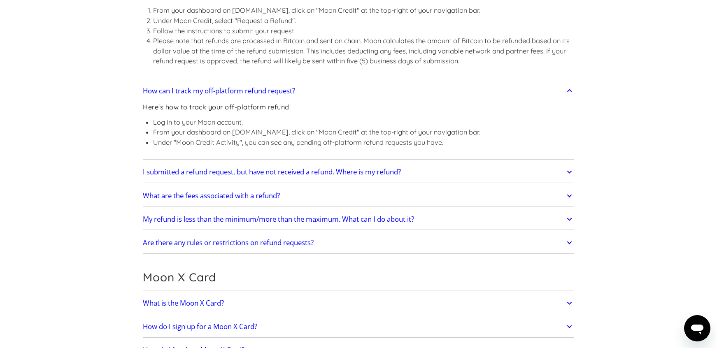
click at [159, 179] on link "I submitted a refund request, but have not received a refund. Where is my refun…" at bounding box center [358, 172] width 431 height 17
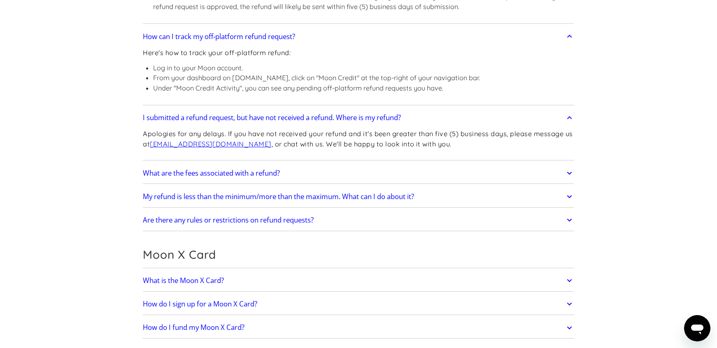
scroll to position [958, 0]
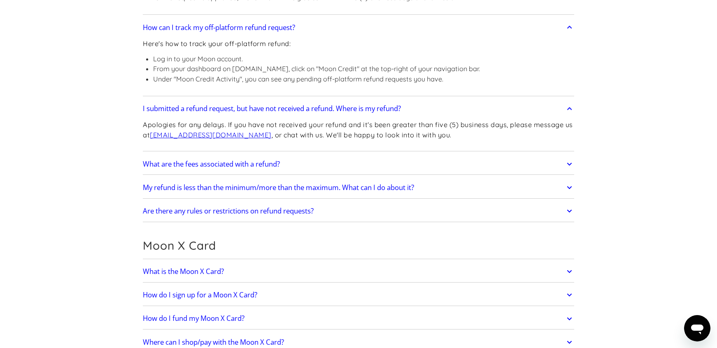
click at [162, 168] on h2 "What are the fees associated with a refund?" at bounding box center [211, 164] width 137 height 8
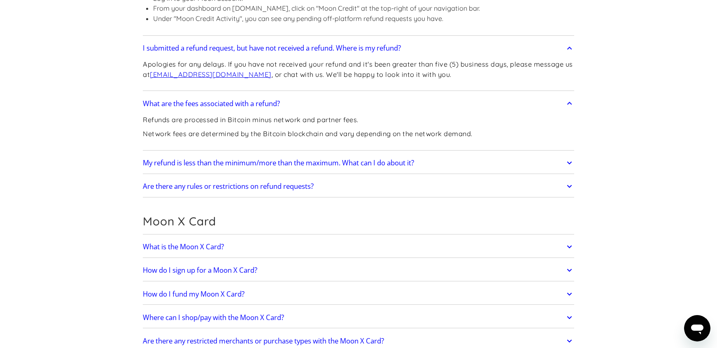
scroll to position [1022, 0]
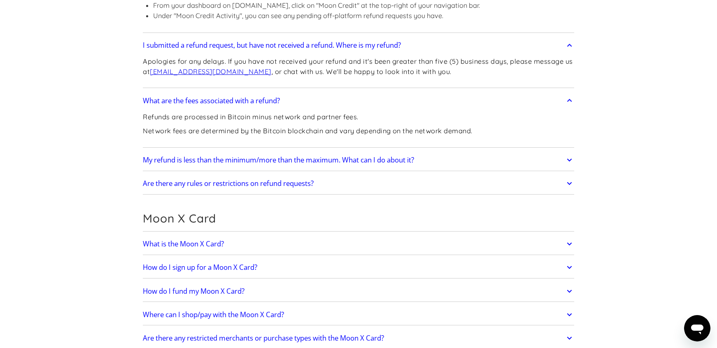
click at [174, 162] on h2 "My refund is less than the minimum/more than the maximum. What can I do about i…" at bounding box center [278, 160] width 271 height 8
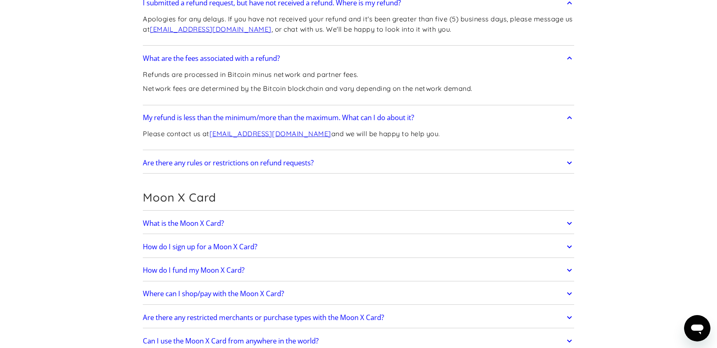
scroll to position [1124, 0]
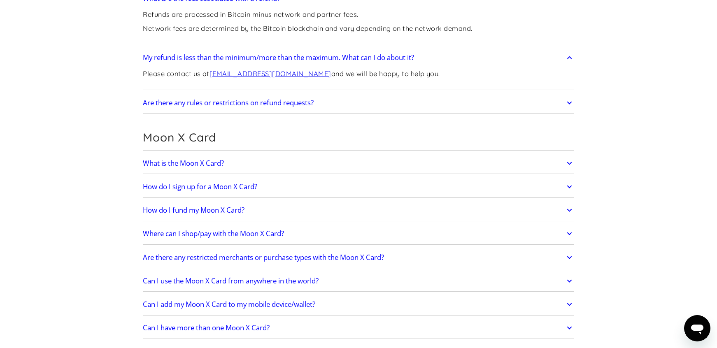
click at [168, 163] on h2 "What is the Moon X Card?" at bounding box center [183, 163] width 81 height 8
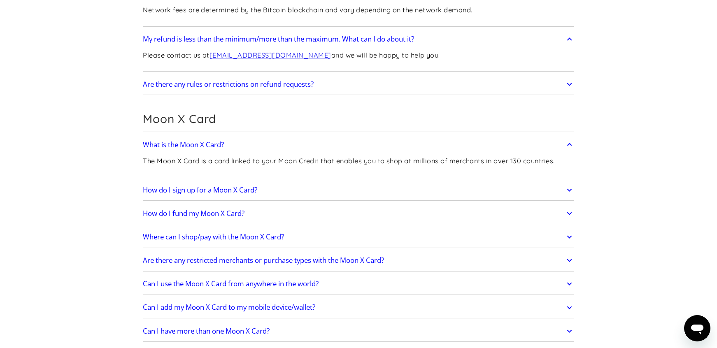
scroll to position [1155, 0]
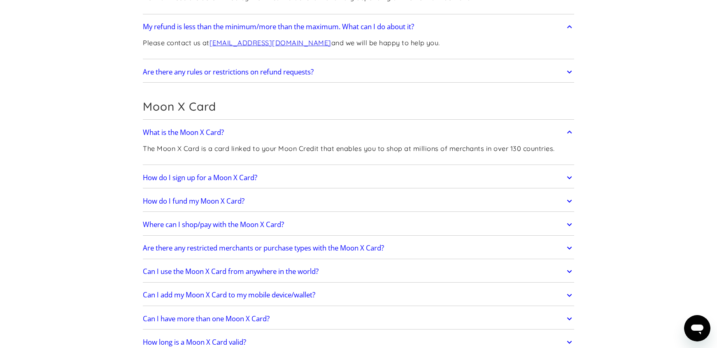
click at [160, 182] on h2 "How do I sign up for a Moon X Card?" at bounding box center [200, 178] width 114 height 8
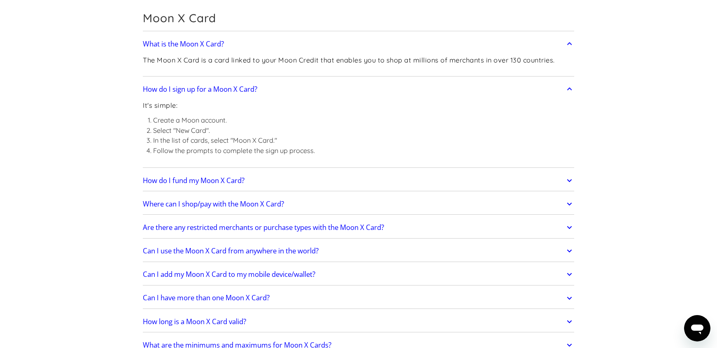
scroll to position [1255, 0]
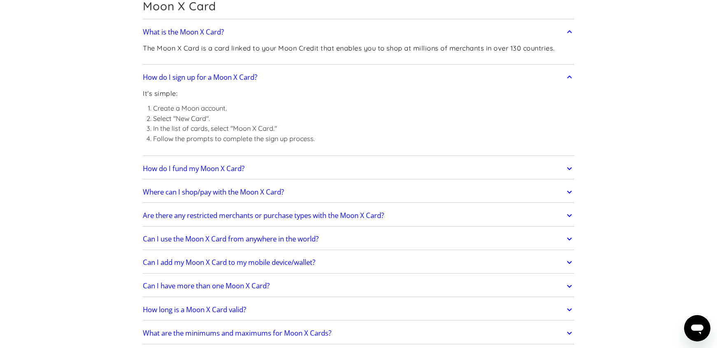
click at [167, 170] on h2 "How do I fund my Moon X Card?" at bounding box center [194, 169] width 102 height 8
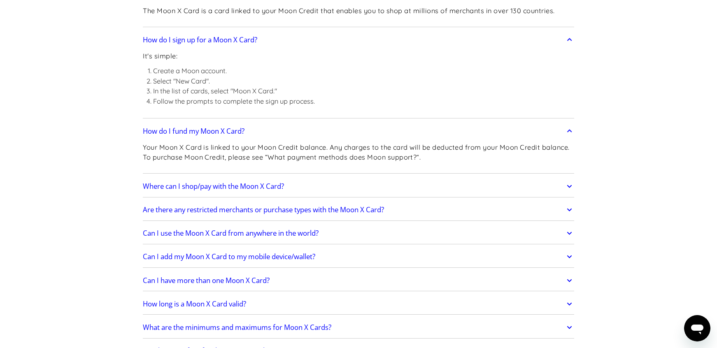
scroll to position [1306, 0]
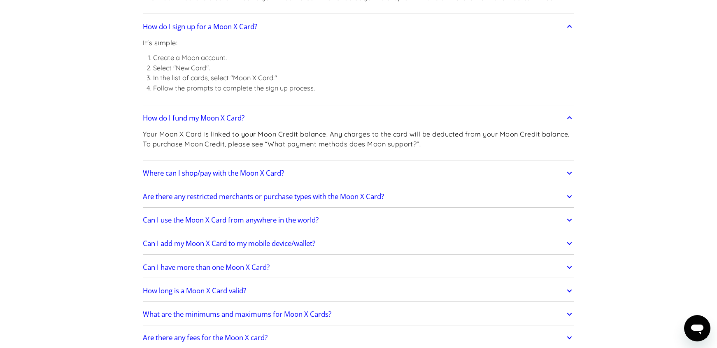
click at [149, 177] on h2 "Where can I shop/pay with the Moon X Card?" at bounding box center [213, 173] width 141 height 8
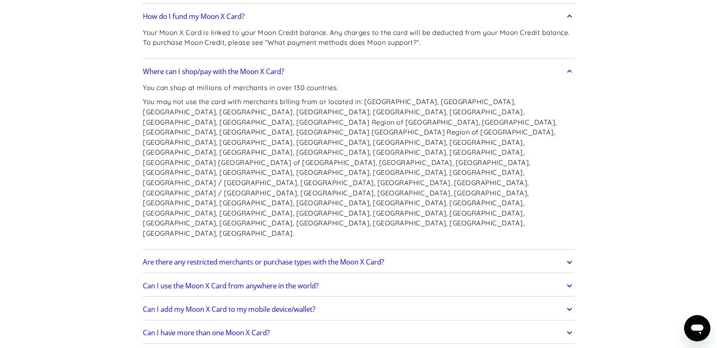
scroll to position [1422, 0]
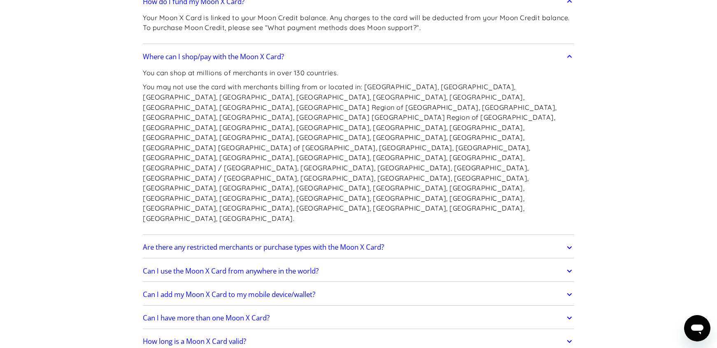
click at [176, 243] on h2 "Are there any restricted merchants or purchase types with the Moon X Card?" at bounding box center [263, 247] width 241 height 8
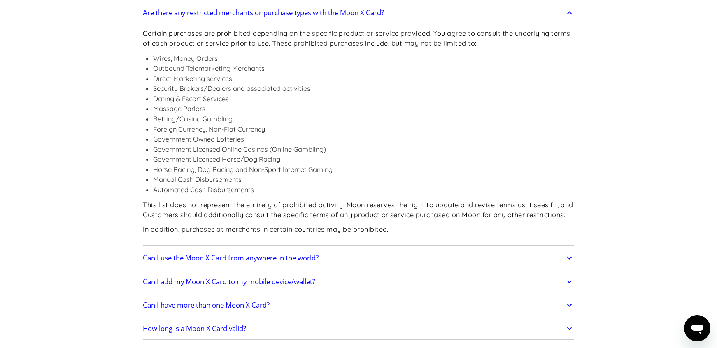
scroll to position [1660, 0]
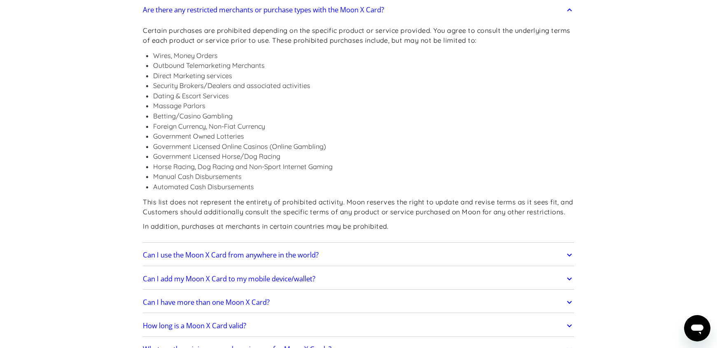
click at [153, 246] on link "Can I use the Moon X Card from anywhere in the world?" at bounding box center [358, 254] width 431 height 17
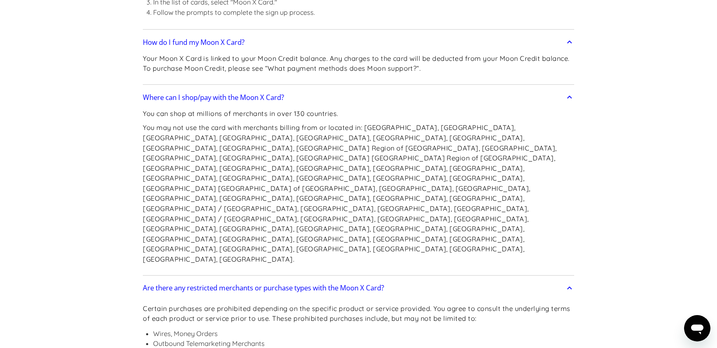
scroll to position [1384, 0]
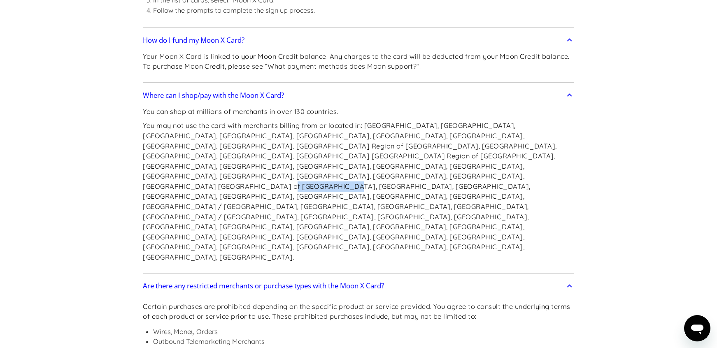
drag, startPoint x: 182, startPoint y: 179, endPoint x: 240, endPoint y: 179, distance: 58.0
click at [240, 179] on p "You may not use the card with merchants billing from or located in: Afghanistan…" at bounding box center [358, 192] width 431 height 142
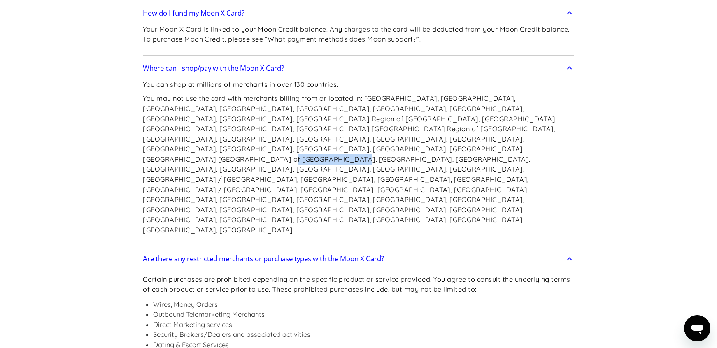
scroll to position [1412, 0]
click at [350, 165] on p "You may not use the card with merchants billing from or located in: Afghanistan…" at bounding box center [358, 164] width 431 height 142
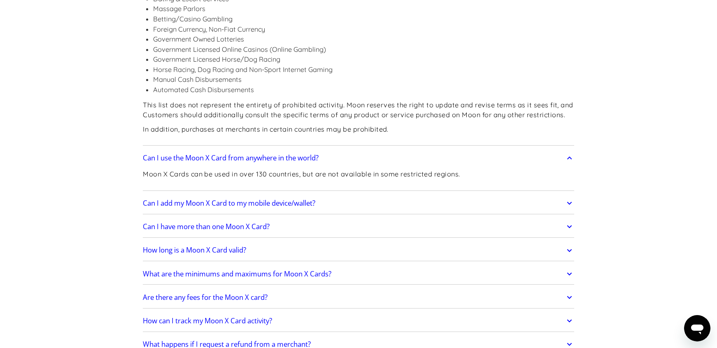
scroll to position [1775, 0]
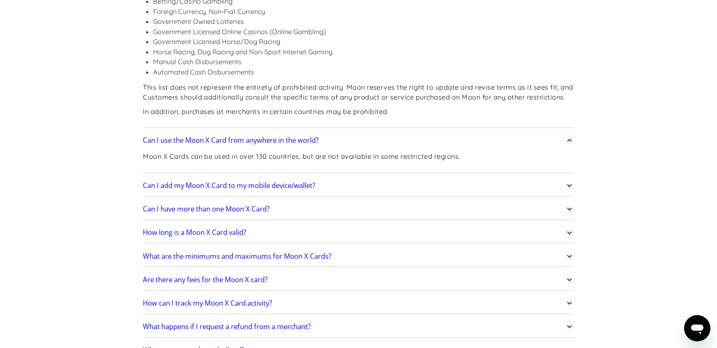
click at [561, 224] on link "How long is a Moon X Card valid?" at bounding box center [358, 232] width 431 height 17
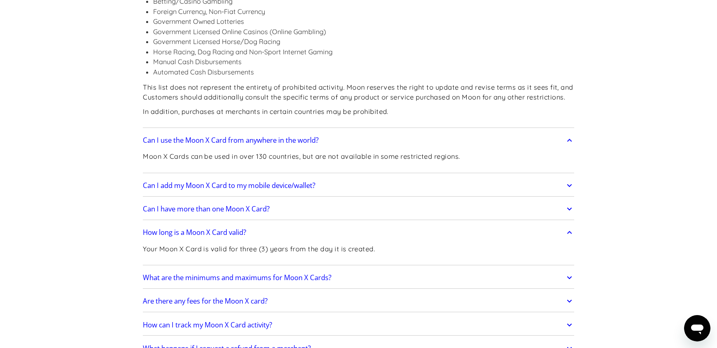
scroll to position [1785, 0]
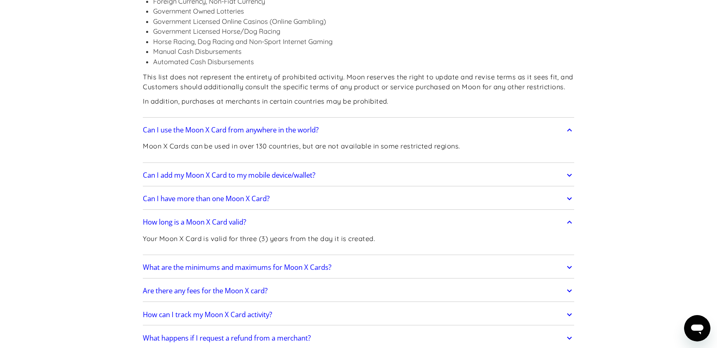
click at [569, 197] on icon at bounding box center [568, 198] width 5 height 3
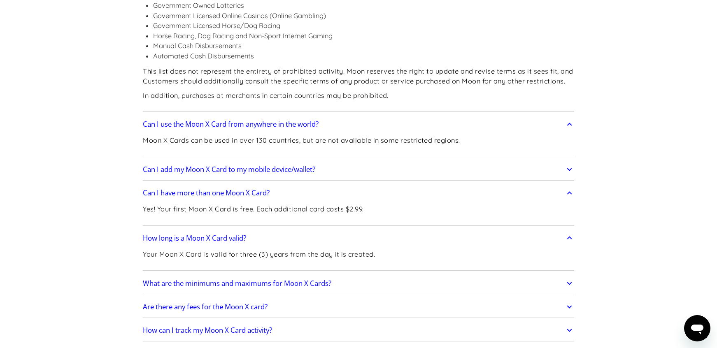
scroll to position [1793, 0]
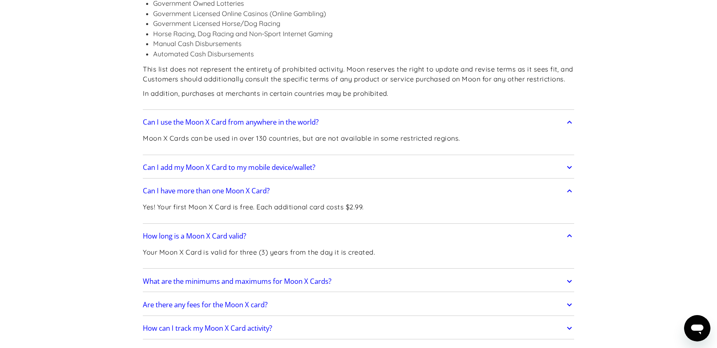
click at [564, 159] on link "Can I add my Moon X Card to my mobile device/wallet?" at bounding box center [358, 167] width 431 height 17
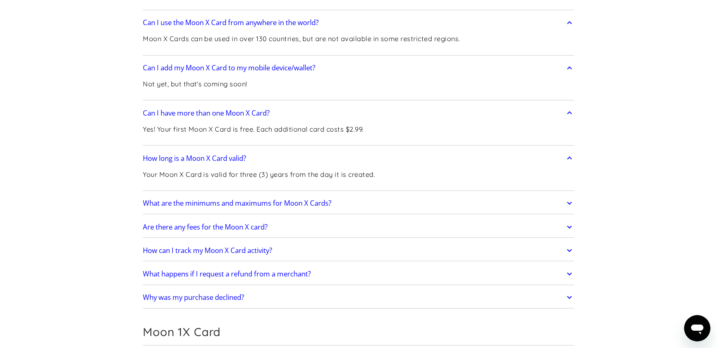
scroll to position [1893, 0]
click at [564, 243] on icon at bounding box center [568, 250] width 9 height 15
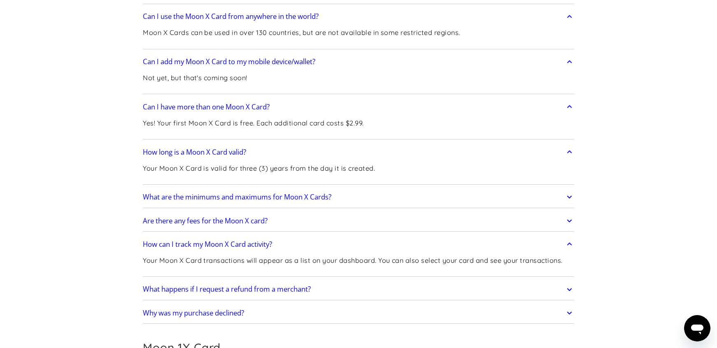
scroll to position [1900, 0]
click at [572, 212] on icon at bounding box center [568, 219] width 9 height 15
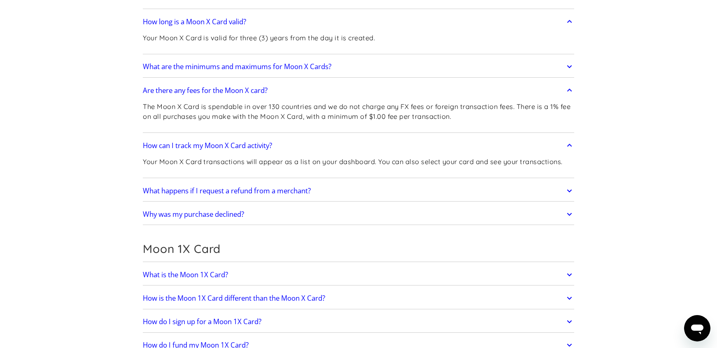
scroll to position [2032, 0]
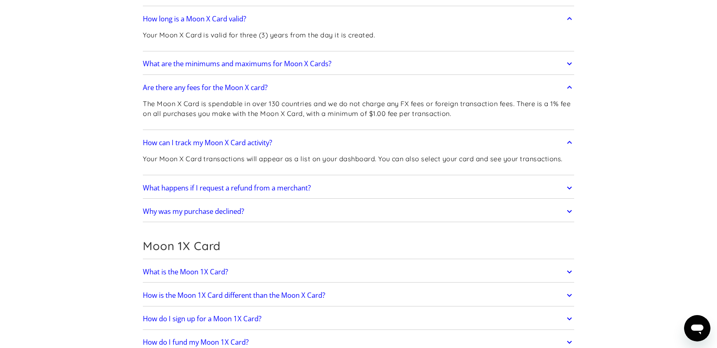
click at [562, 203] on link "Why was my purchase declined?" at bounding box center [358, 211] width 431 height 17
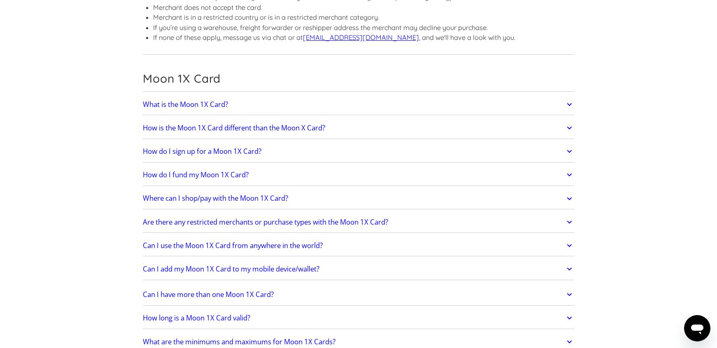
scroll to position [2284, 0]
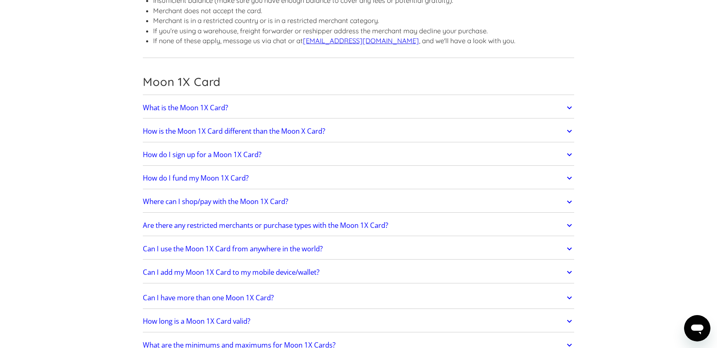
click at [571, 100] on icon at bounding box center [568, 107] width 9 height 15
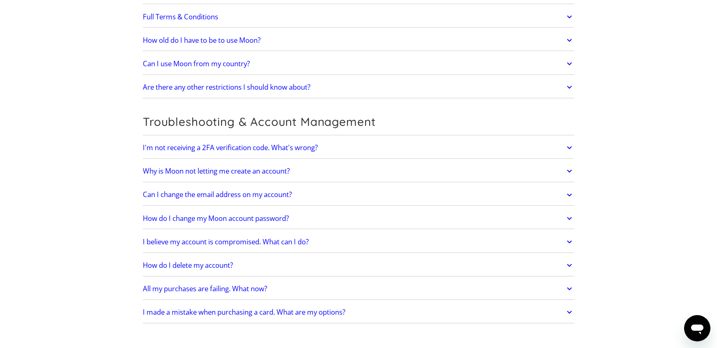
scroll to position [3069, 0]
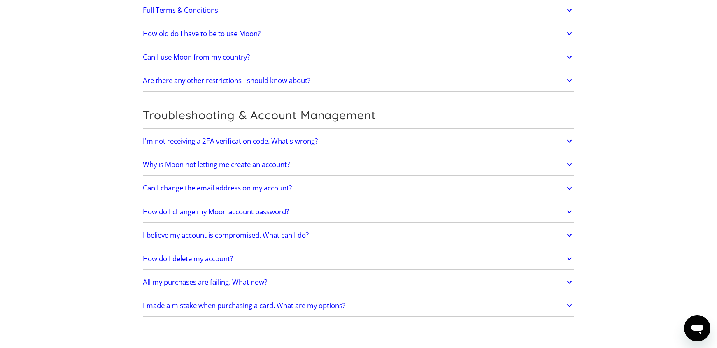
click at [218, 255] on h2 "How do I delete my account?" at bounding box center [188, 259] width 90 height 8
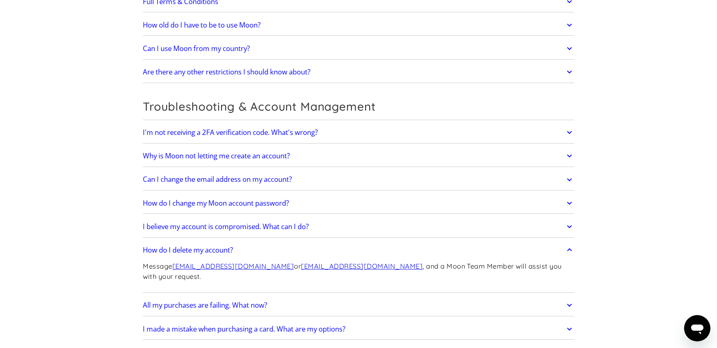
scroll to position [3087, 0]
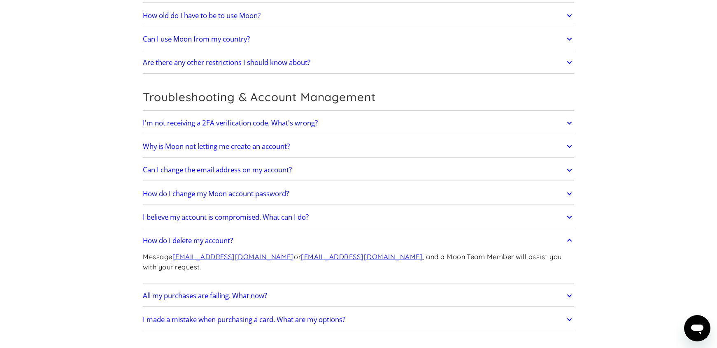
click at [187, 292] on h2 "All my purchases are failing. What now?" at bounding box center [205, 296] width 124 height 8
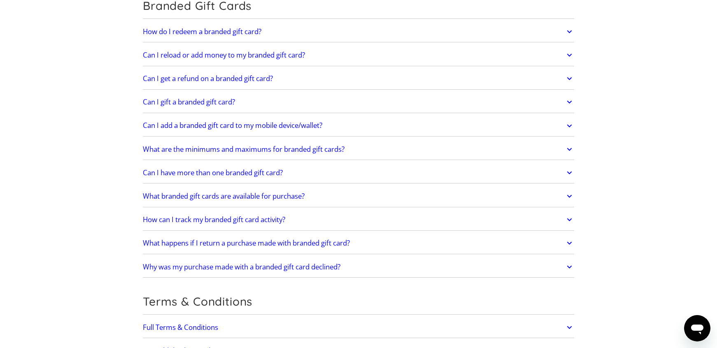
scroll to position [2730, 0]
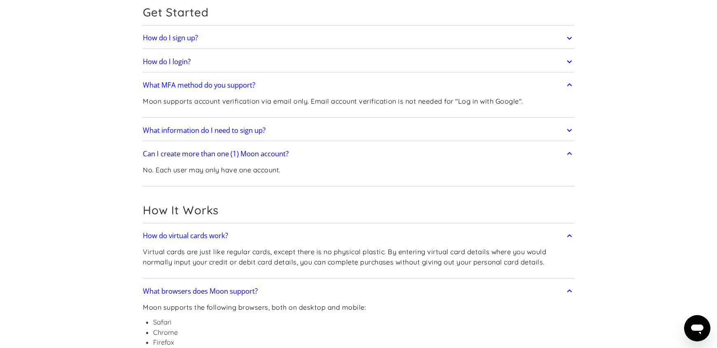
scroll to position [0, 0]
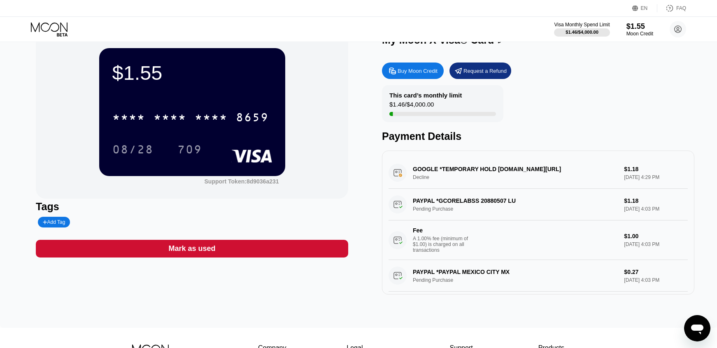
scroll to position [25, 0]
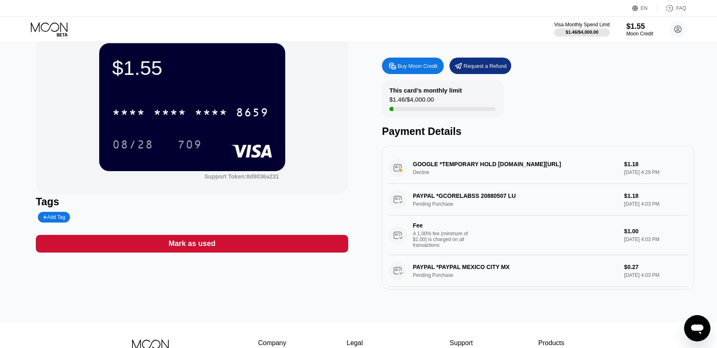
click at [462, 202] on div "PAYPAL *GCORELABSS 20880507 LU Pending Purchase $1.18 [DATE] 4:03 PM Fee A 1.00…" at bounding box center [537, 219] width 299 height 71
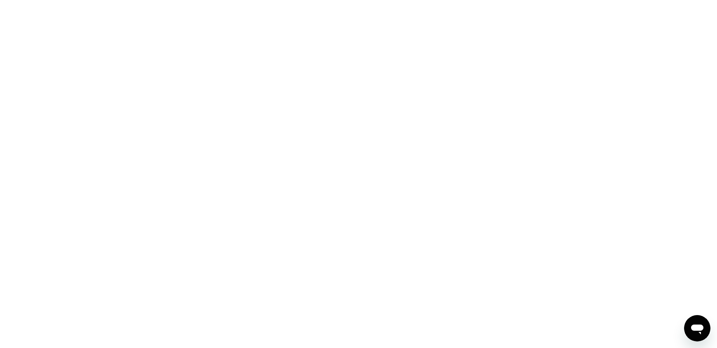
click at [255, 130] on div at bounding box center [358, 174] width 717 height 348
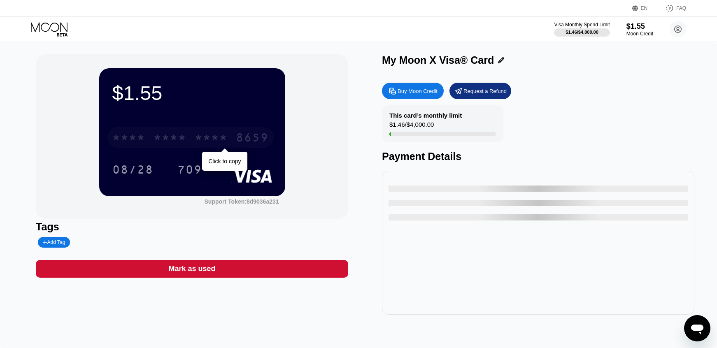
click at [258, 137] on div "8659" at bounding box center [252, 138] width 33 height 13
